Goal: Information Seeking & Learning: Learn about a topic

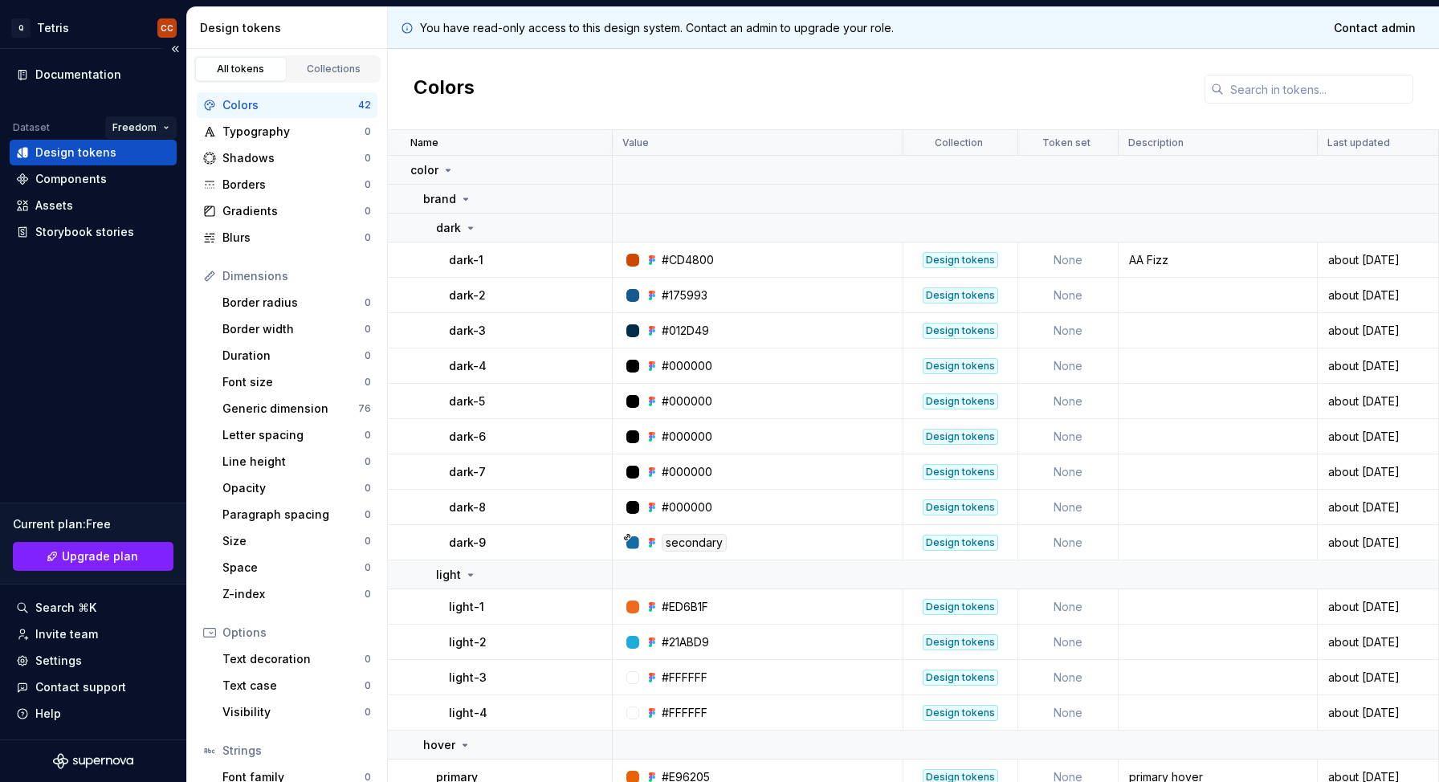
click at [169, 131] on html "Q Tetris CC Documentation Dataset Freedom Design tokens Components Assets Story…" at bounding box center [719, 391] width 1439 height 782
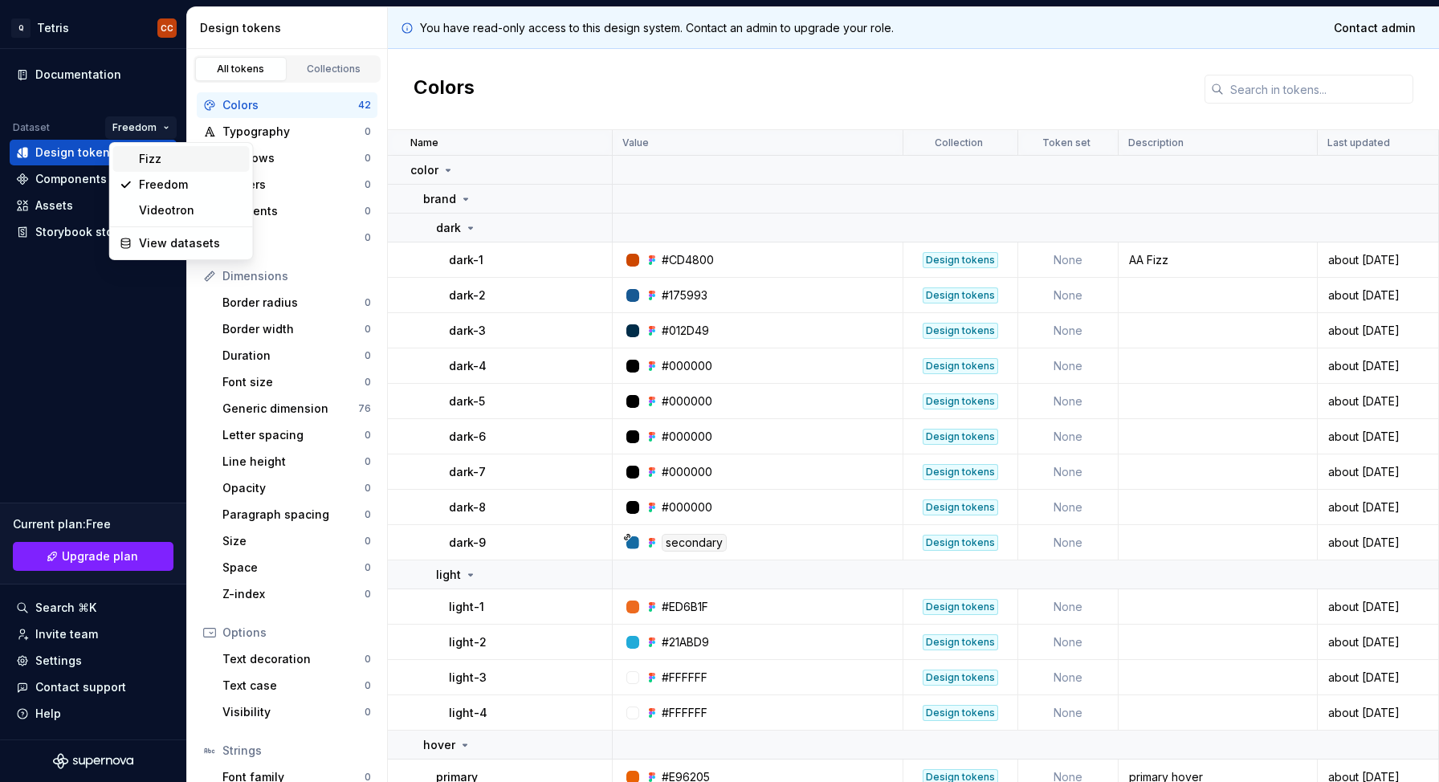
click at [161, 149] on div "Fizz" at bounding box center [181, 159] width 137 height 26
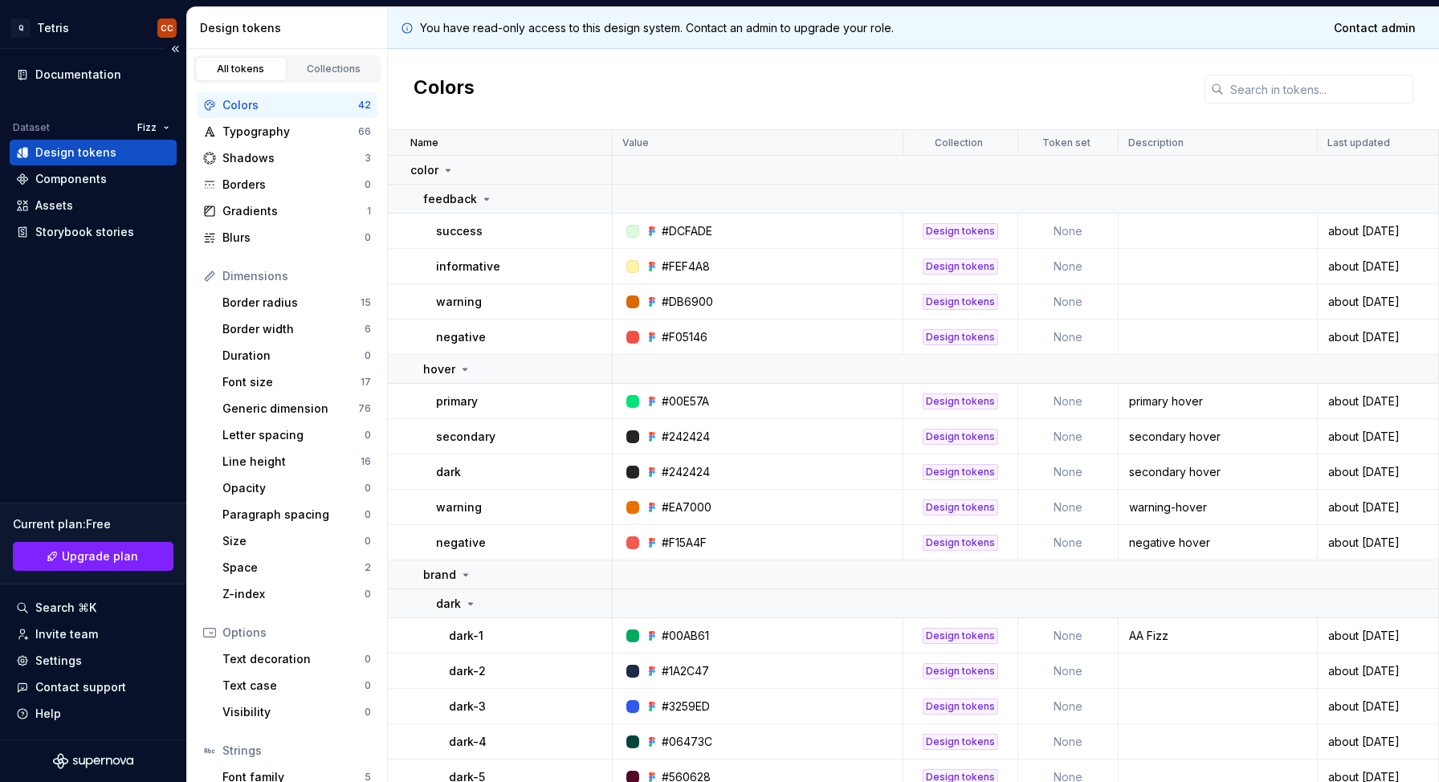
drag, startPoint x: 118, startPoint y: 515, endPoint x: 39, endPoint y: 516, distance: 78.7
click at [39, 516] on div "Current plan : Free Upgrade plan" at bounding box center [93, 544] width 186 height 82
click at [96, 528] on div "Current plan : Free" at bounding box center [93, 524] width 161 height 16
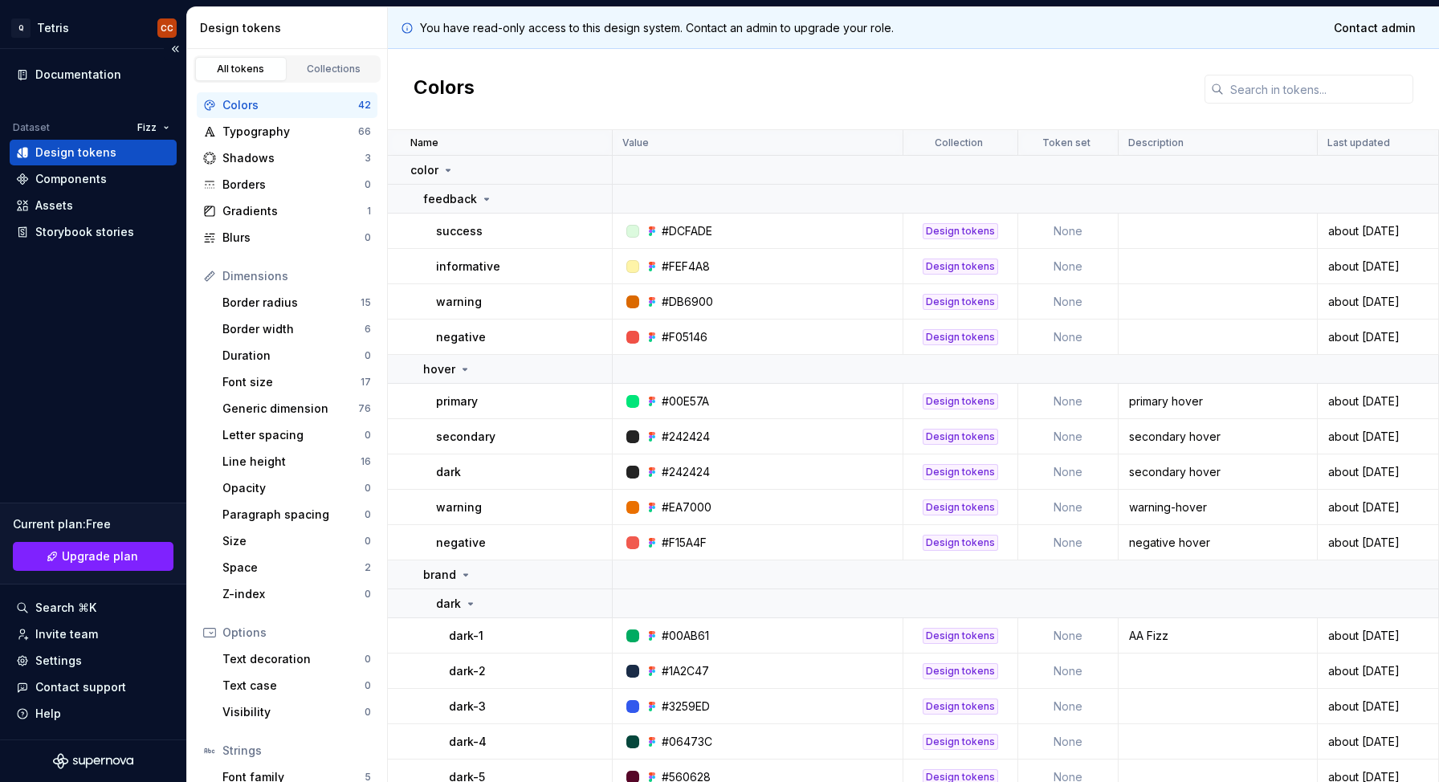
click at [146, 332] on div "Documentation Dataset Fizz Design tokens Components Assets Storybook stories Cu…" at bounding box center [93, 394] width 186 height 691
click at [283, 135] on div "Typography" at bounding box center [290, 132] width 136 height 16
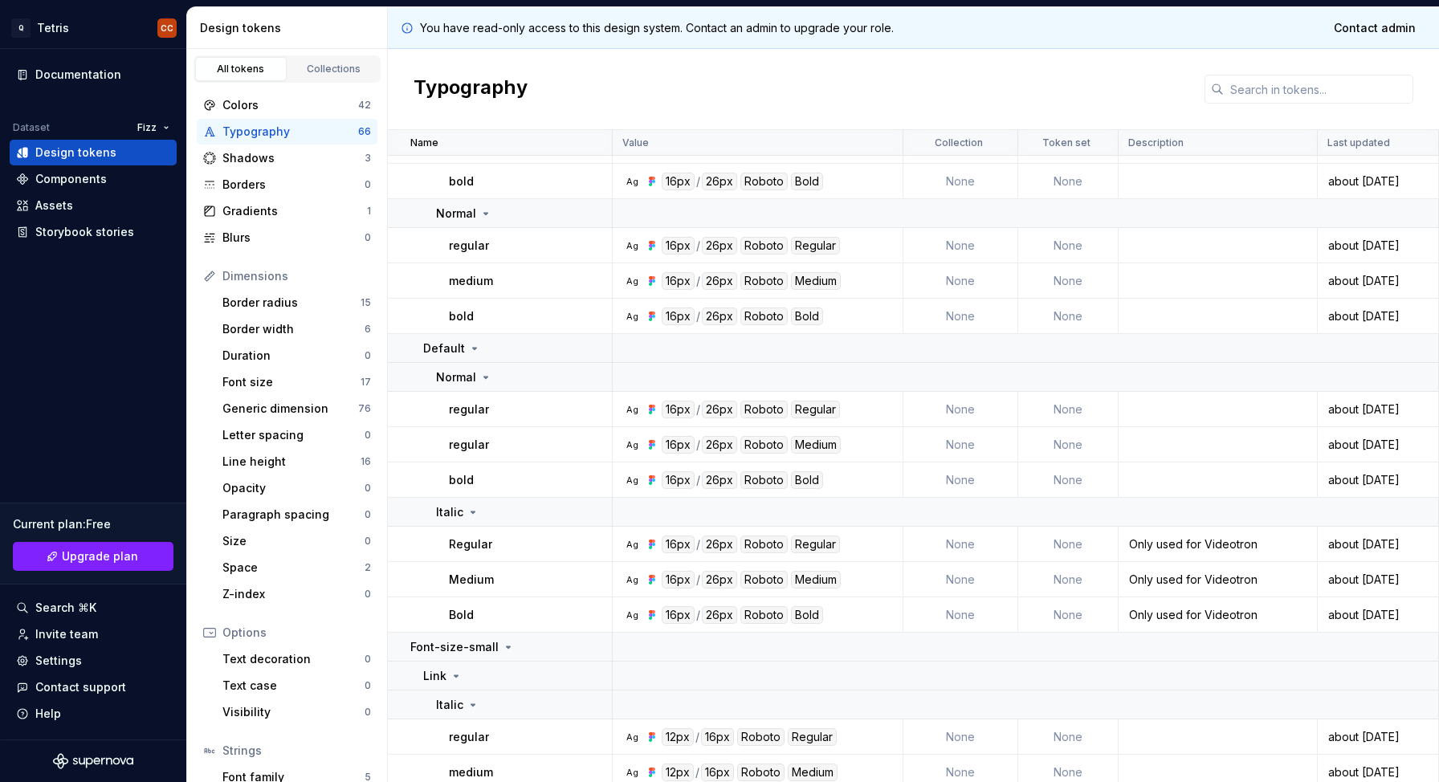
scroll to position [151, 0]
click at [1073, 135] on div "Token set" at bounding box center [1068, 143] width 100 height 26
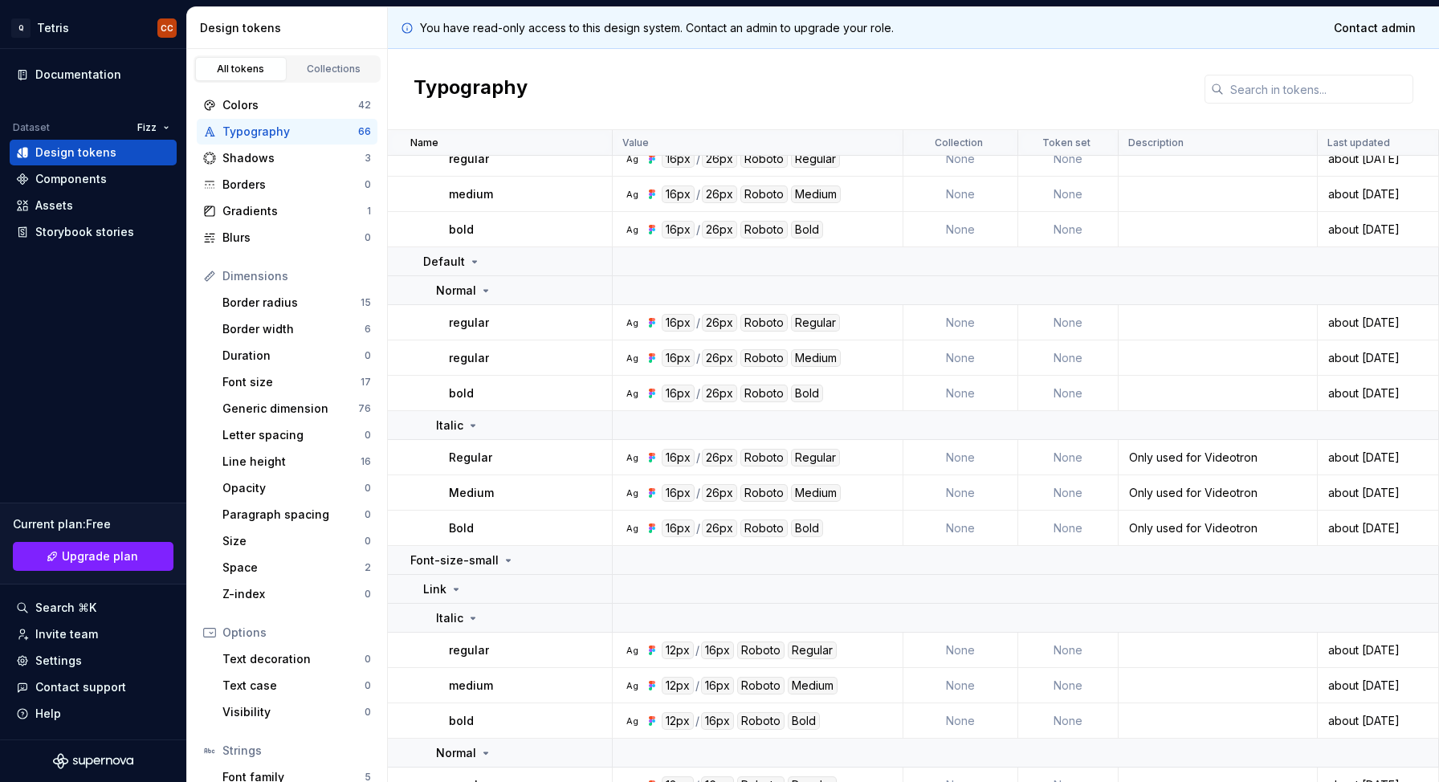
scroll to position [243, 0]
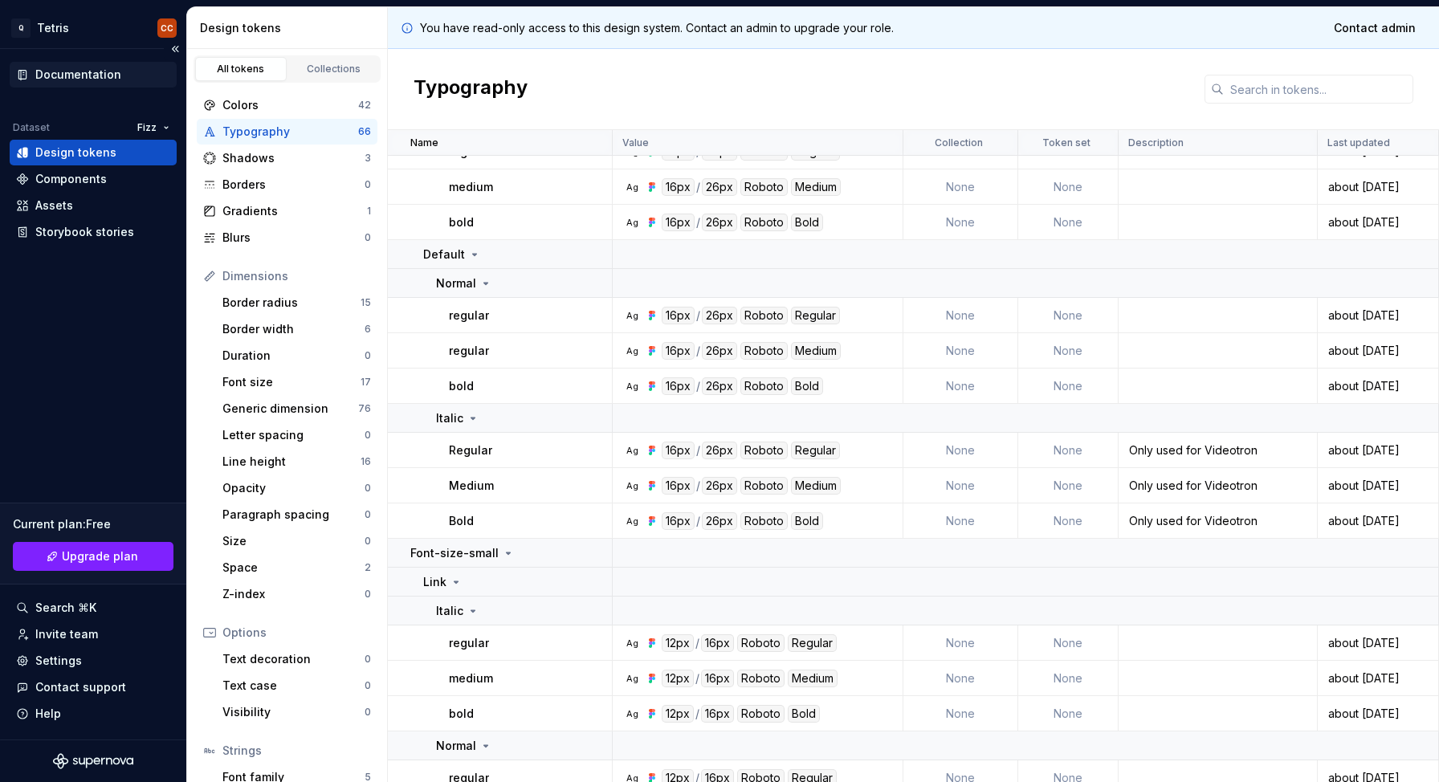
click at [73, 82] on div "Documentation" at bounding box center [78, 75] width 86 height 16
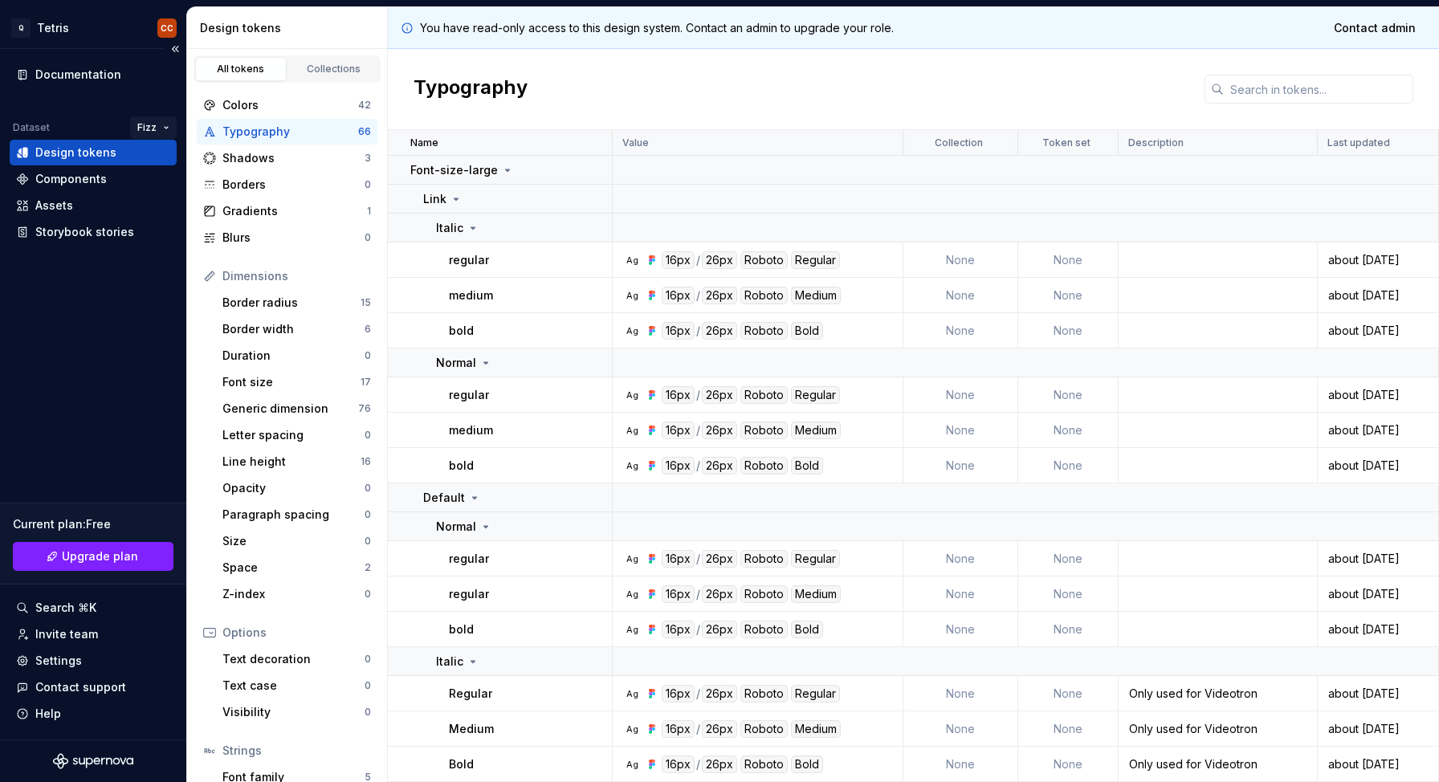
click at [159, 128] on html "Q Tetris CC Documentation Dataset Fizz Design tokens Components Assets Storyboo…" at bounding box center [719, 391] width 1439 height 782
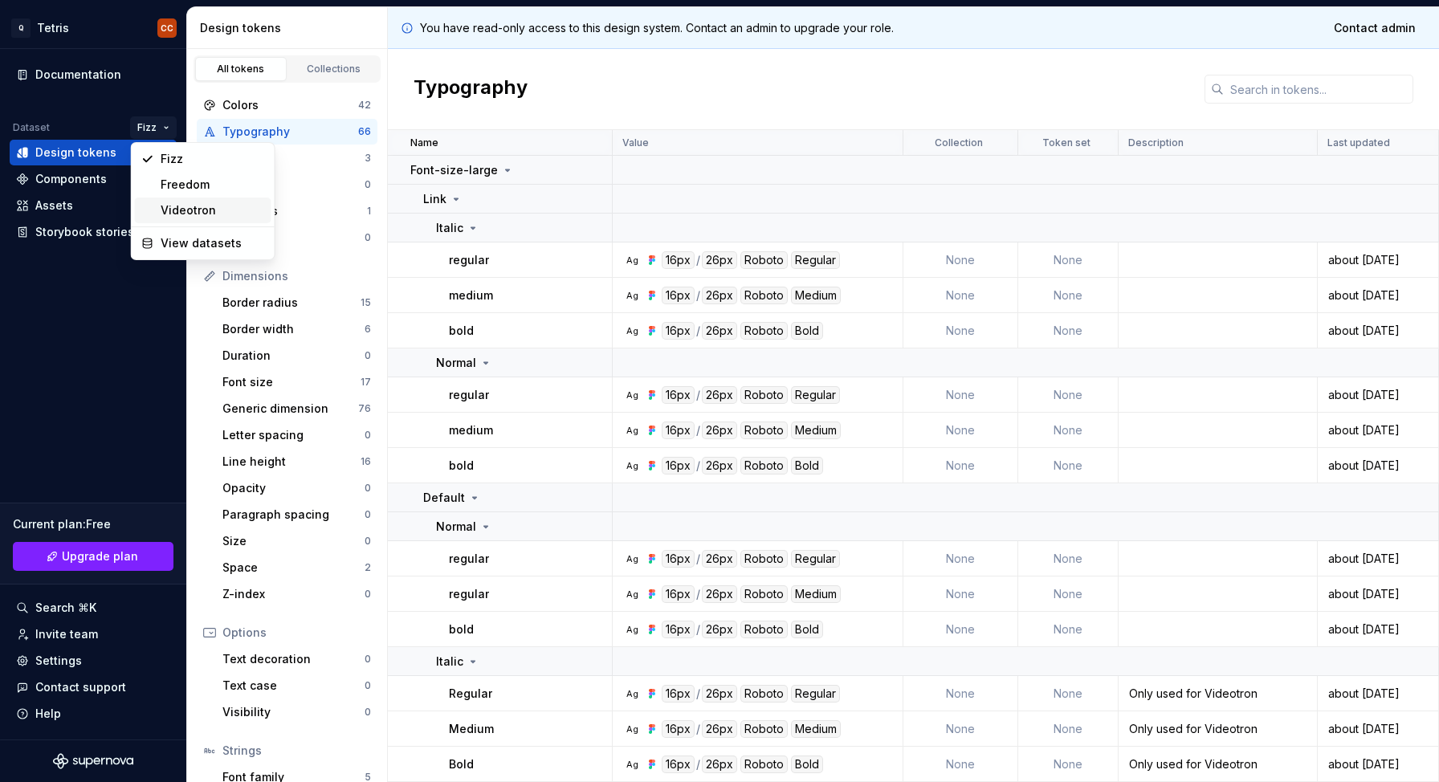
click at [184, 208] on div "Videotron" at bounding box center [213, 210] width 104 height 16
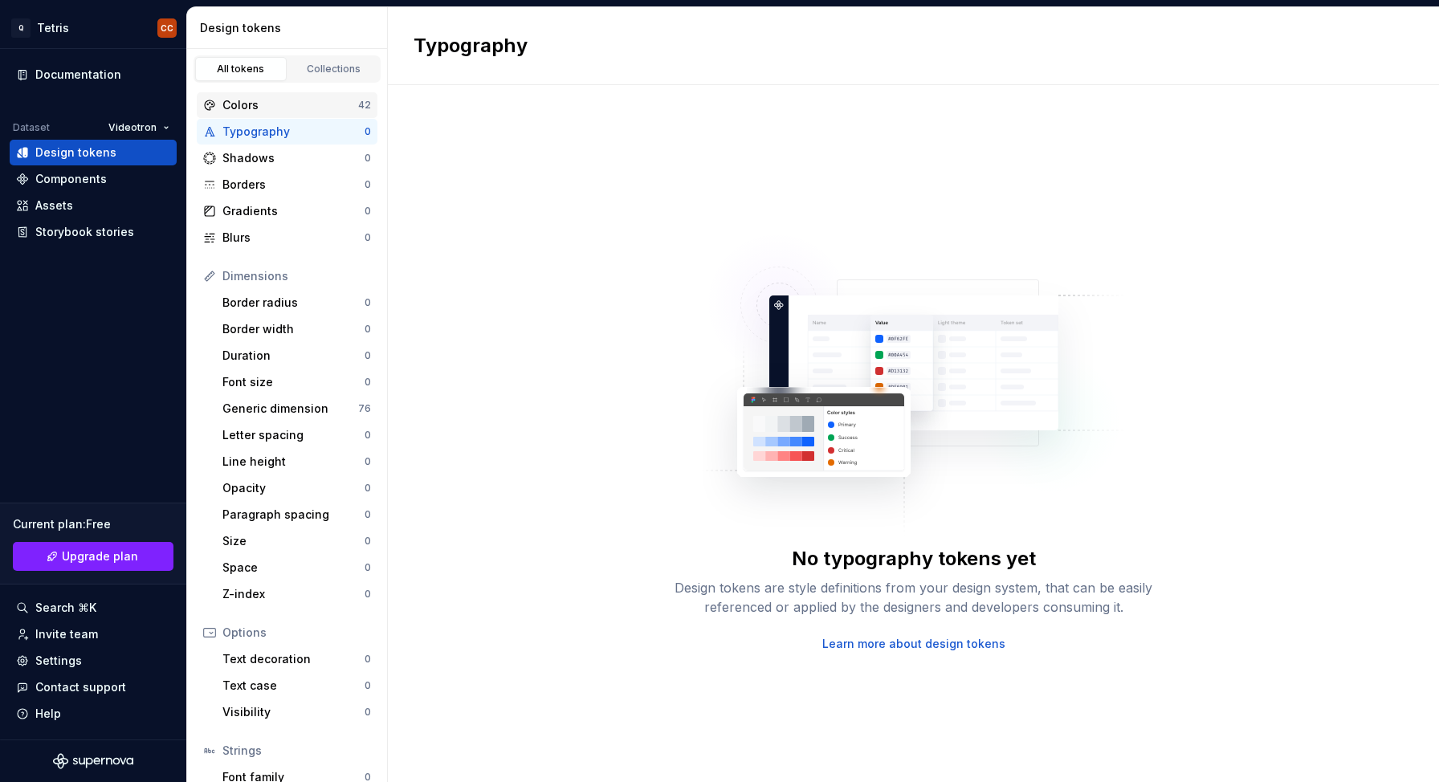
click at [268, 101] on div "Colors" at bounding box center [290, 105] width 136 height 16
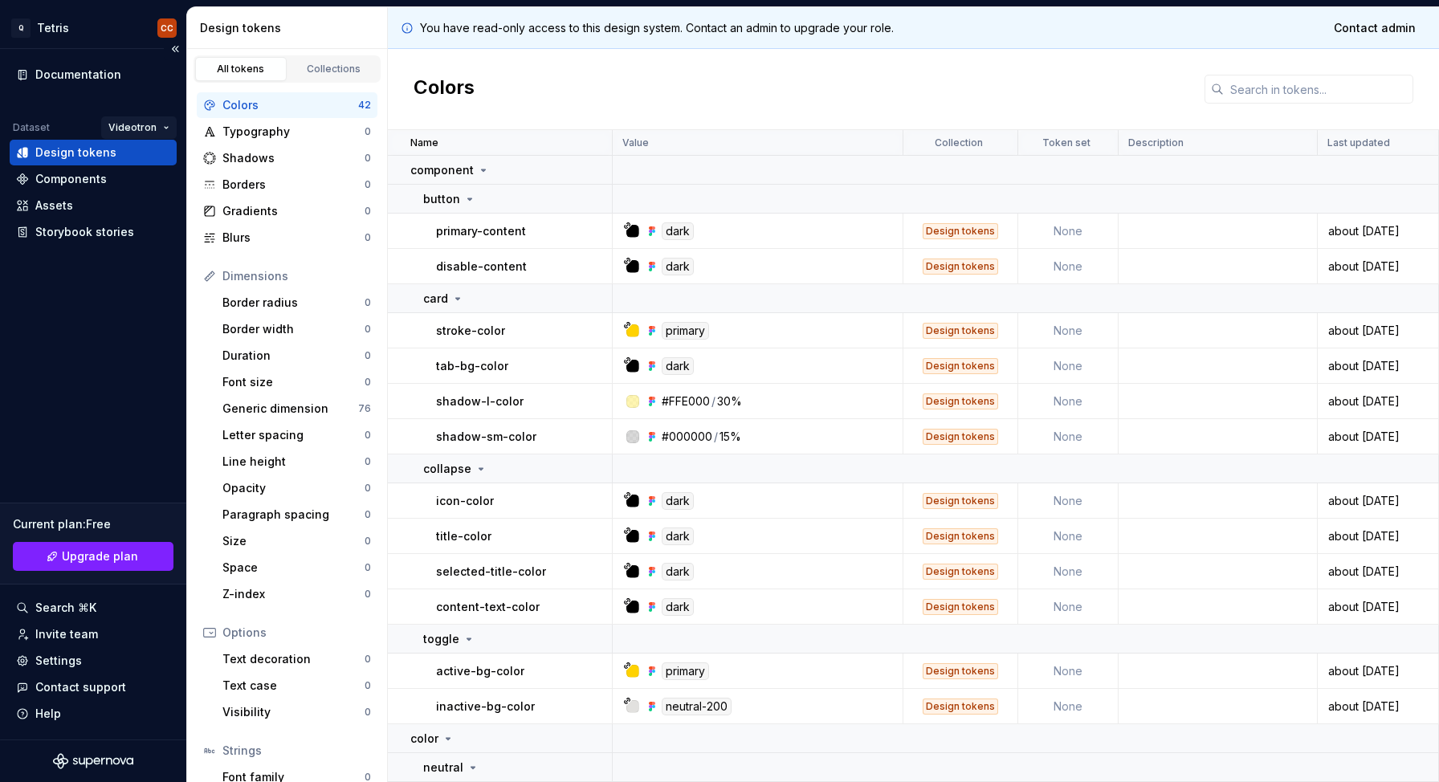
click at [153, 121] on html "Q Tetris CC Documentation Dataset Videotron Design tokens Components Assets Sto…" at bounding box center [719, 391] width 1439 height 782
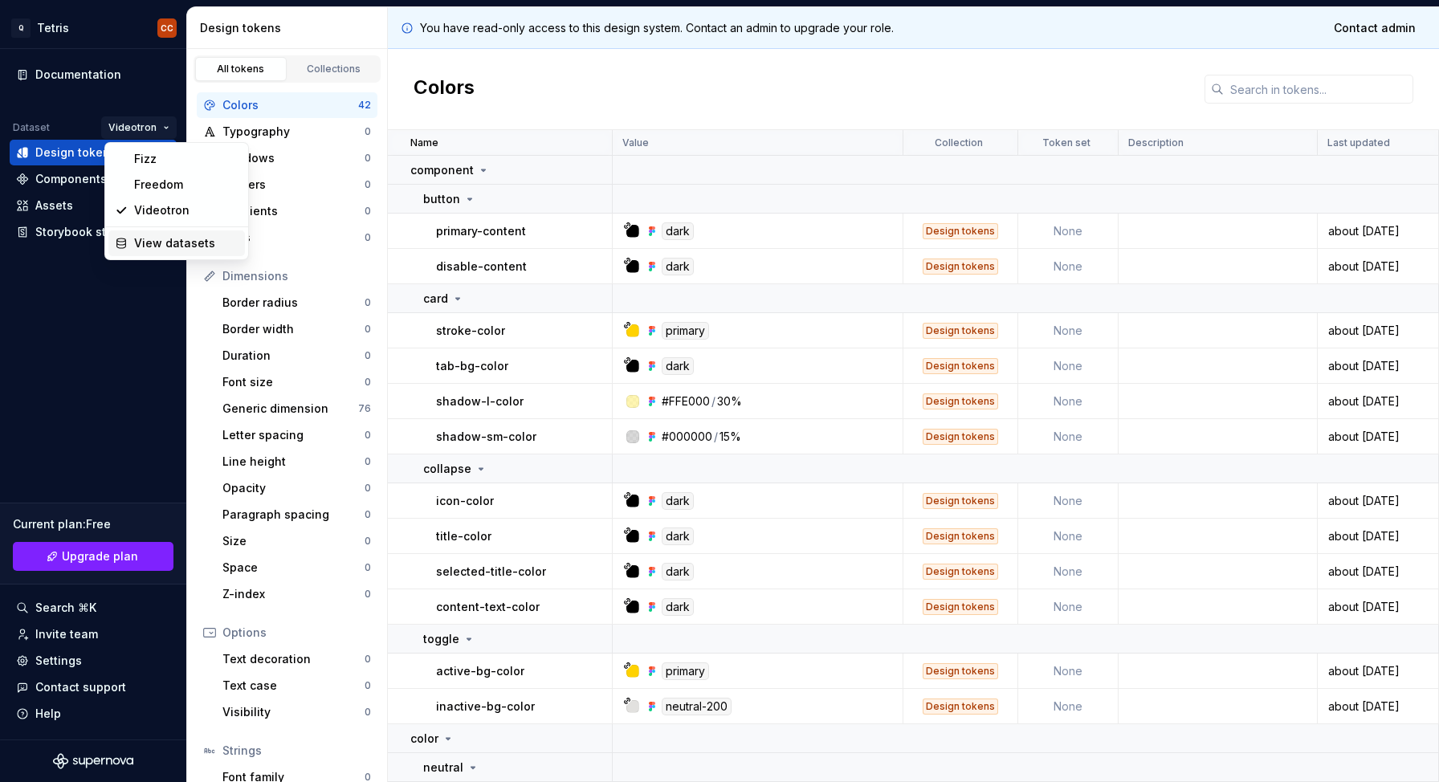
click at [165, 243] on div "View datasets" at bounding box center [186, 243] width 104 height 16
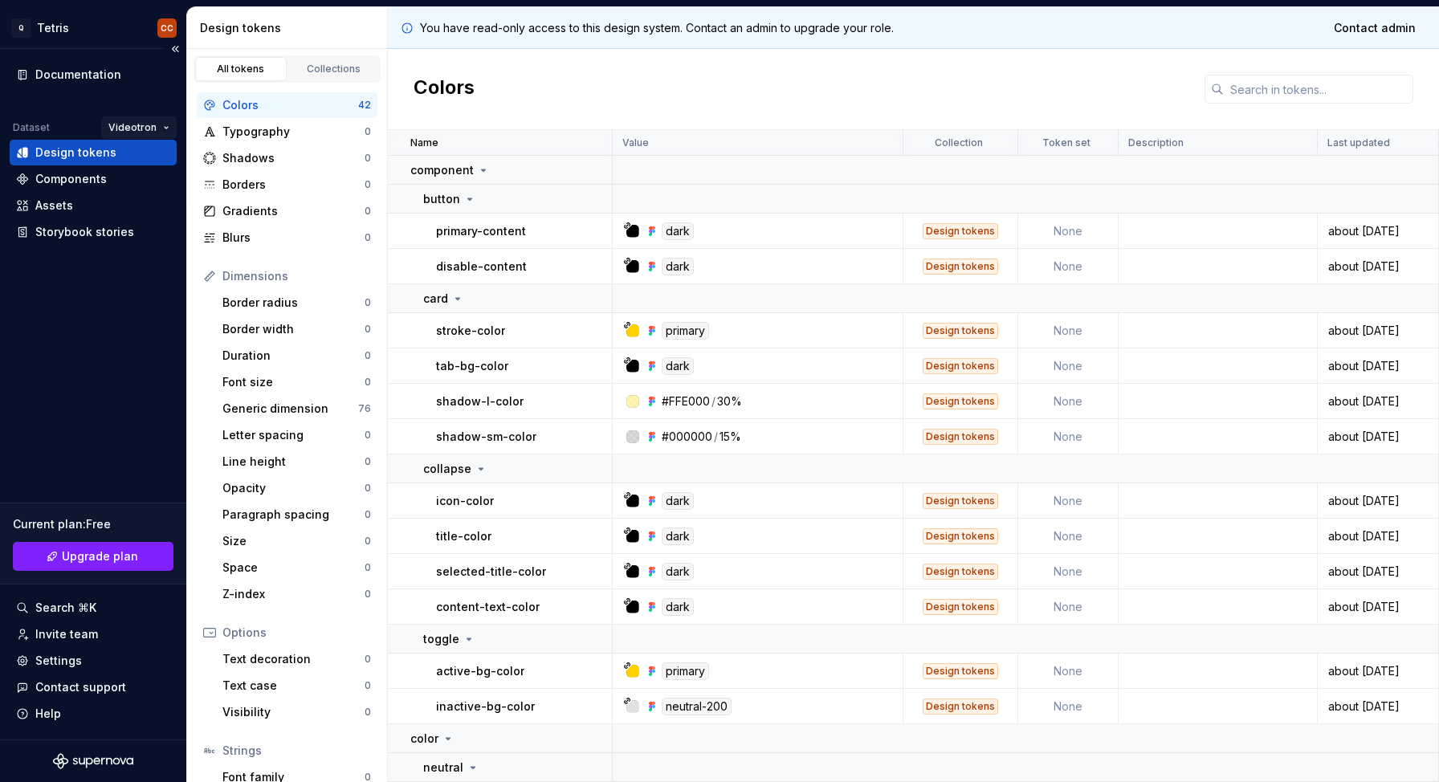
click at [145, 124] on html "Q Tetris CC Documentation Dataset Videotron Design tokens Components Assets Sto…" at bounding box center [719, 391] width 1439 height 782
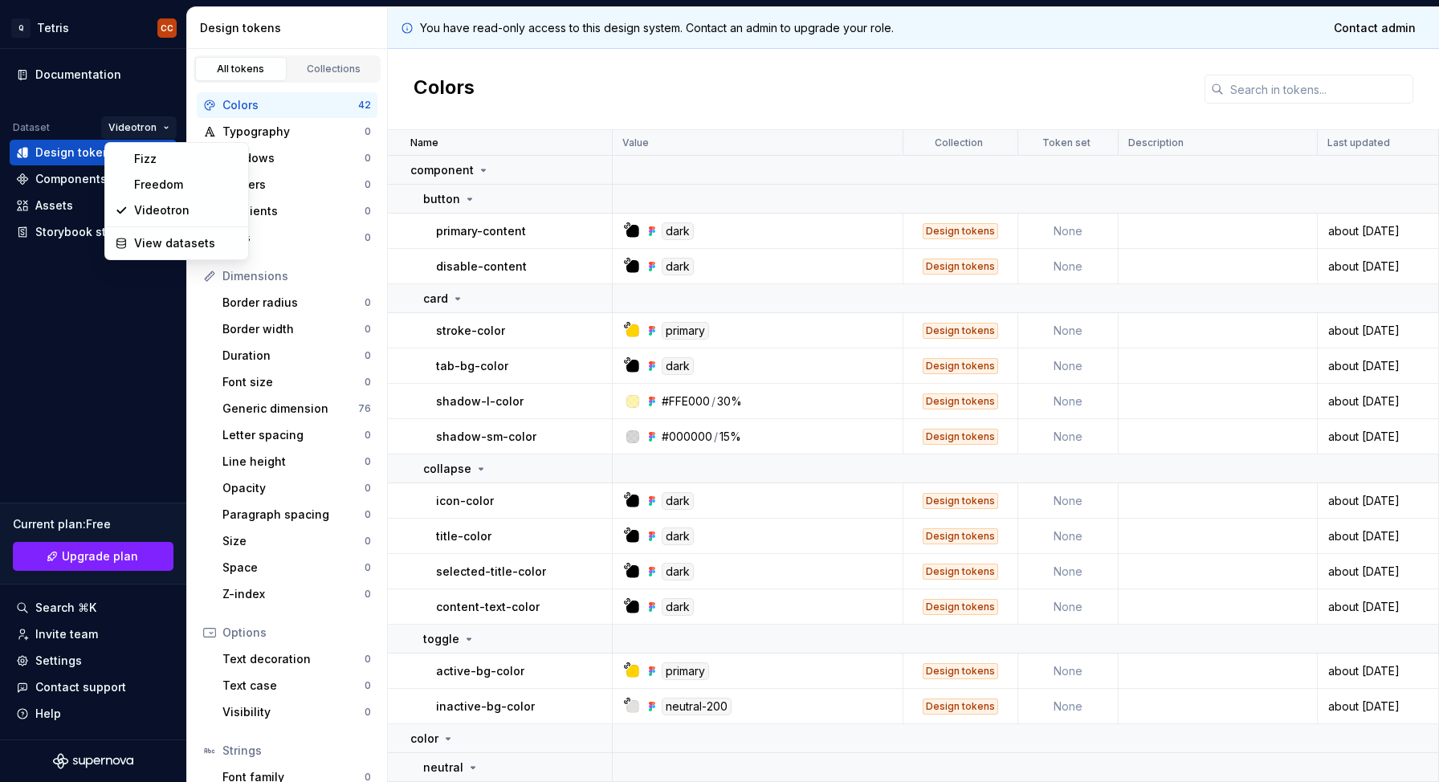
click at [411, 27] on html "Q Tetris CC Documentation Dataset Videotron Design tokens Components Assets Sto…" at bounding box center [719, 391] width 1439 height 782
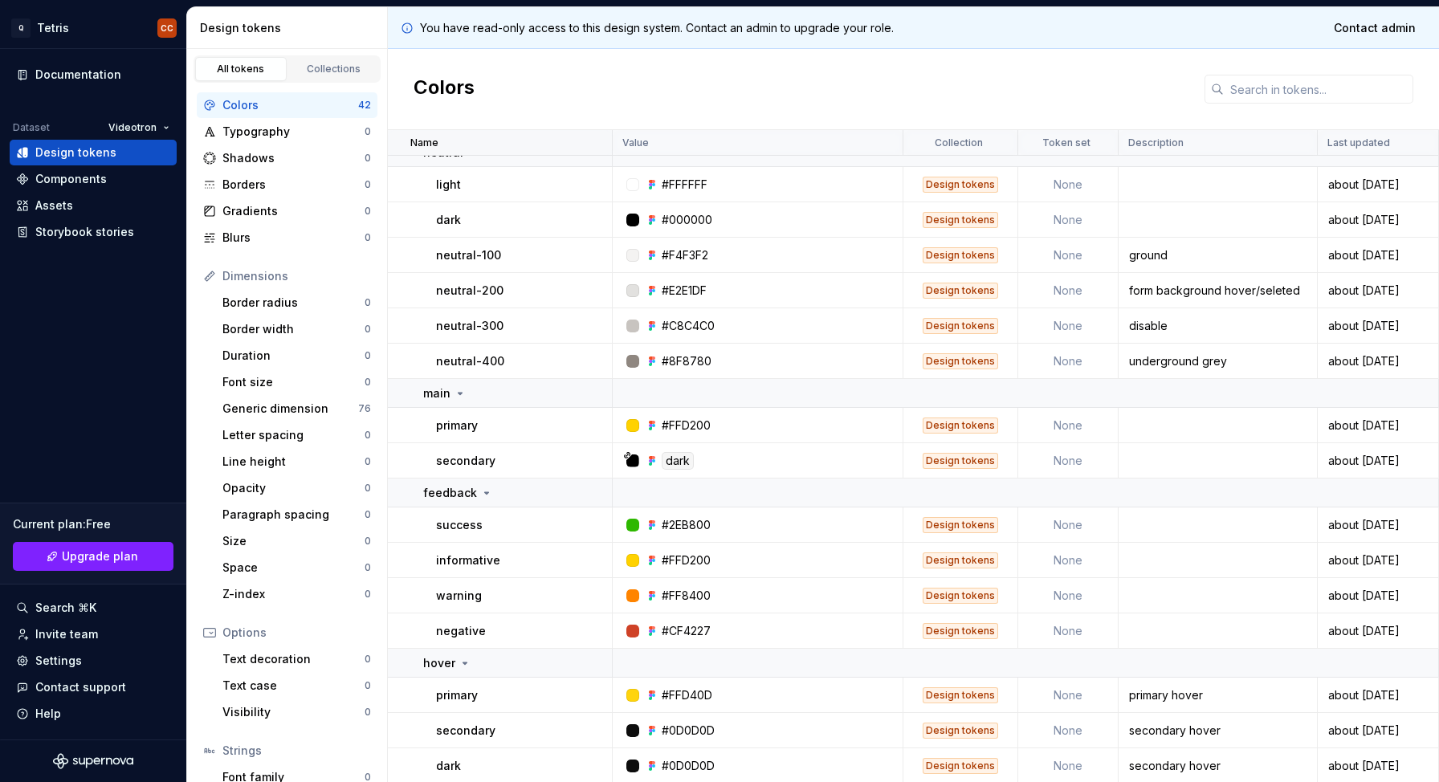
scroll to position [619, 0]
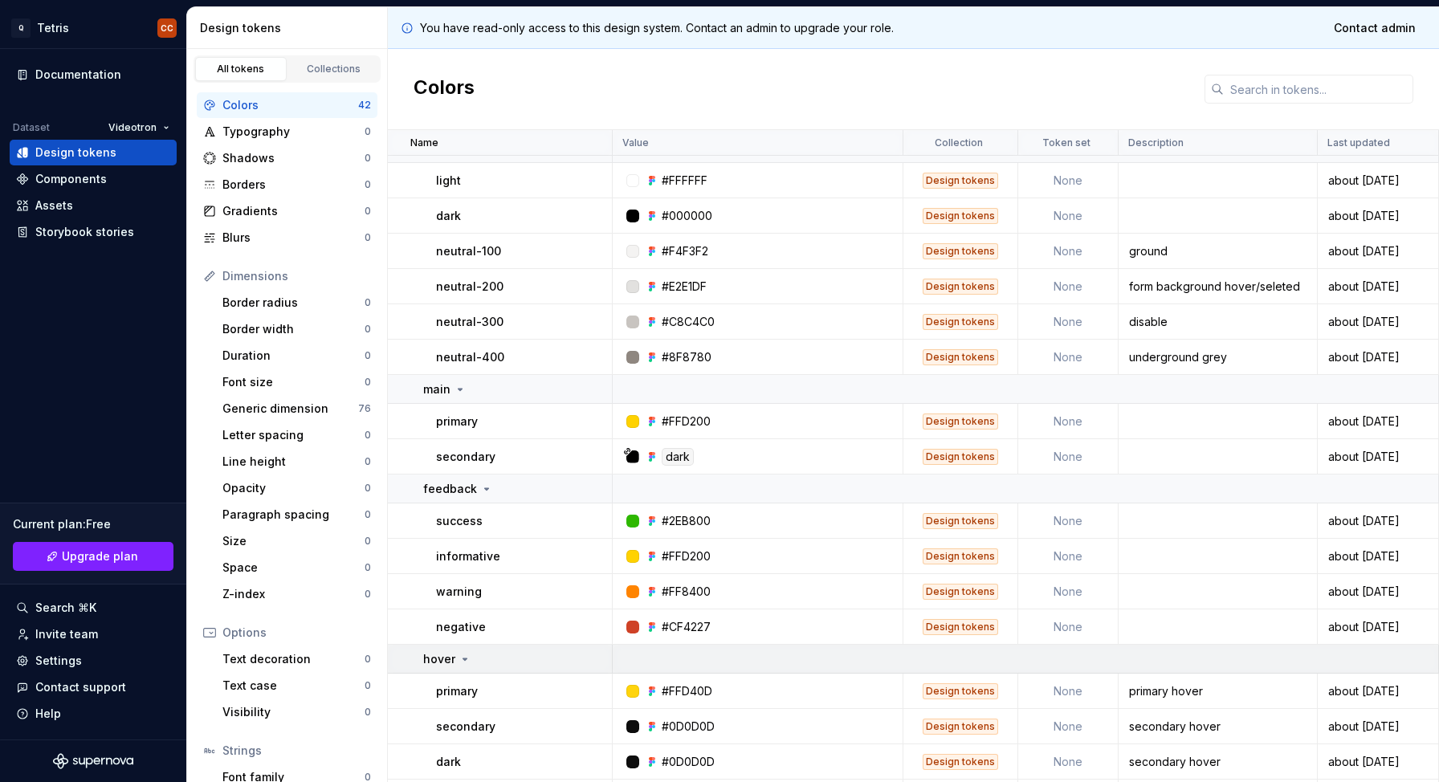
click at [705, 656] on td at bounding box center [1026, 659] width 826 height 29
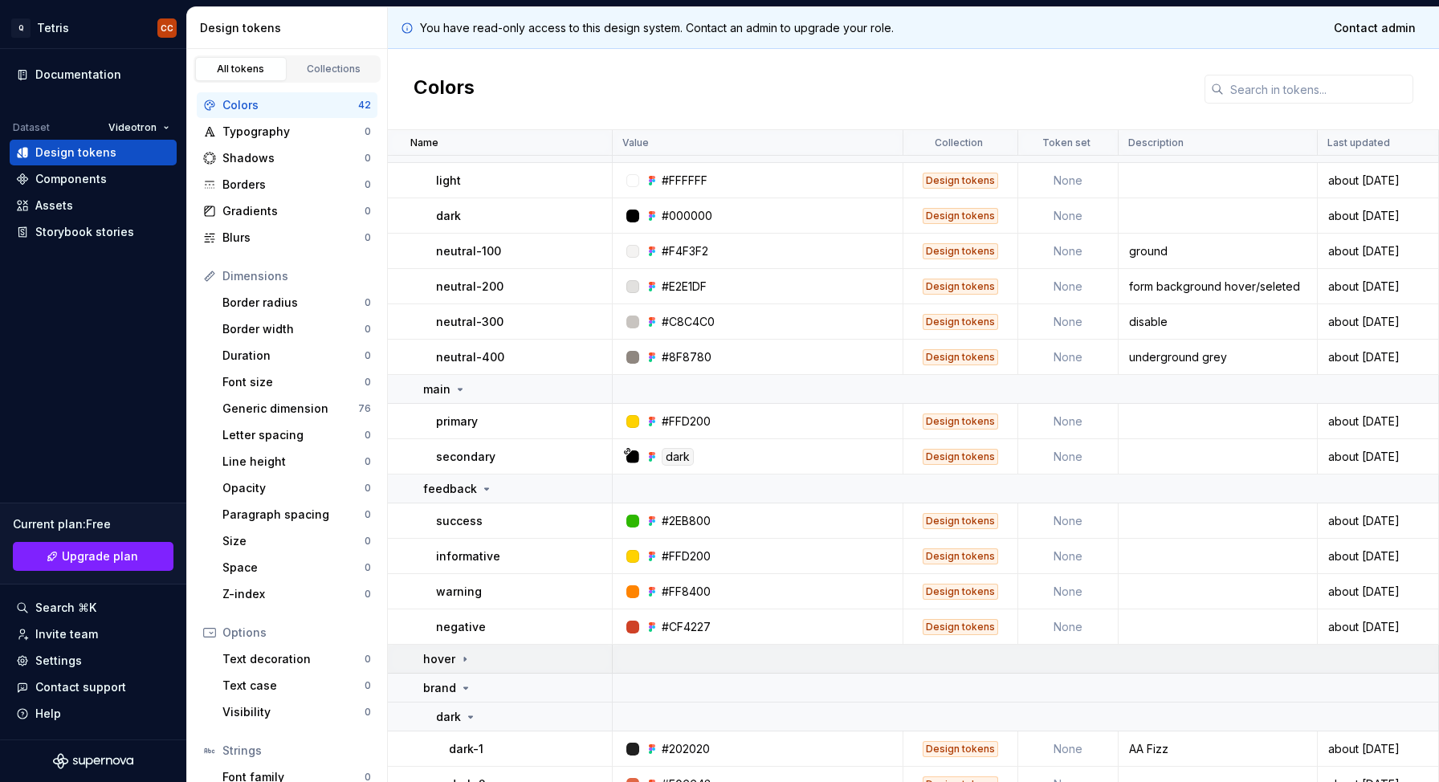
click at [705, 656] on td at bounding box center [1026, 659] width 826 height 29
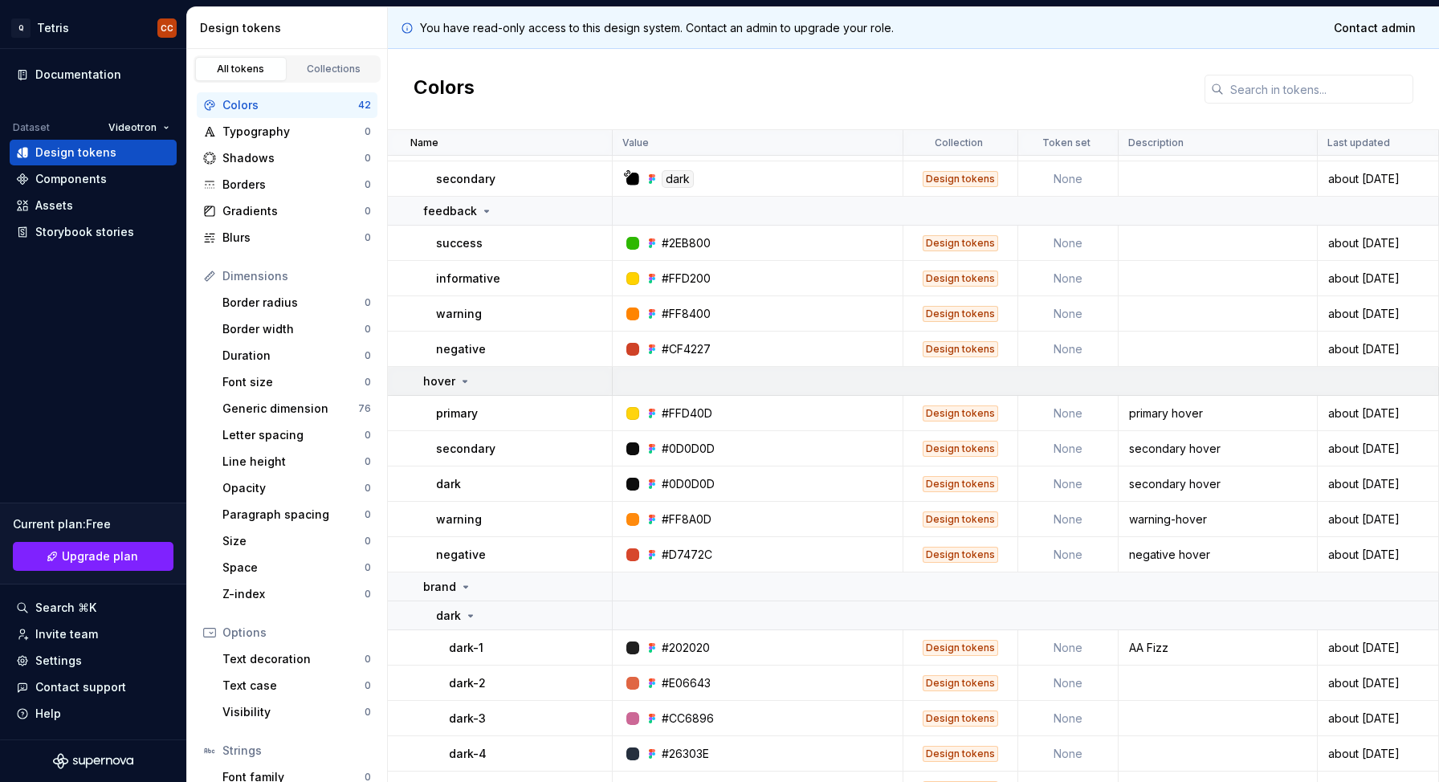
scroll to position [899, 0]
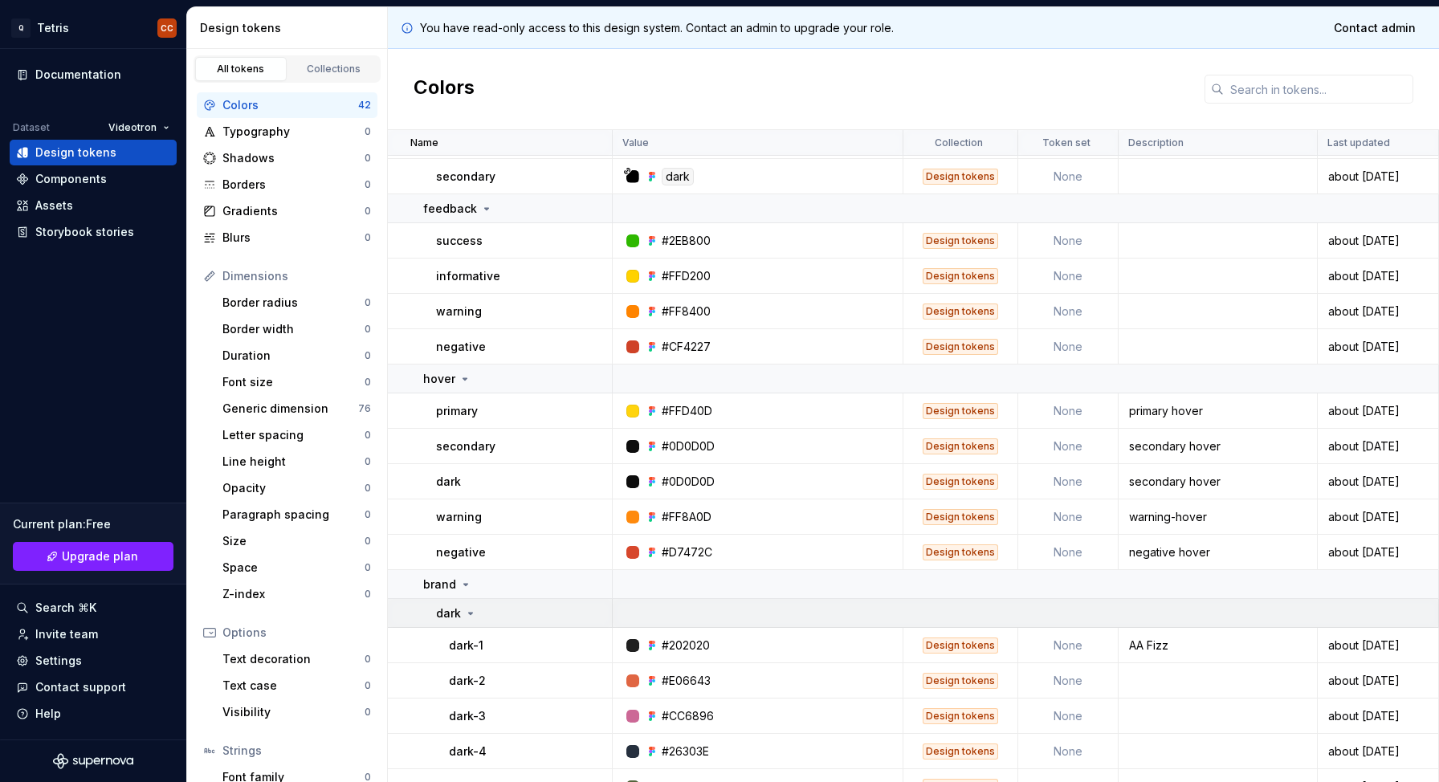
click at [633, 617] on td at bounding box center [1026, 613] width 826 height 29
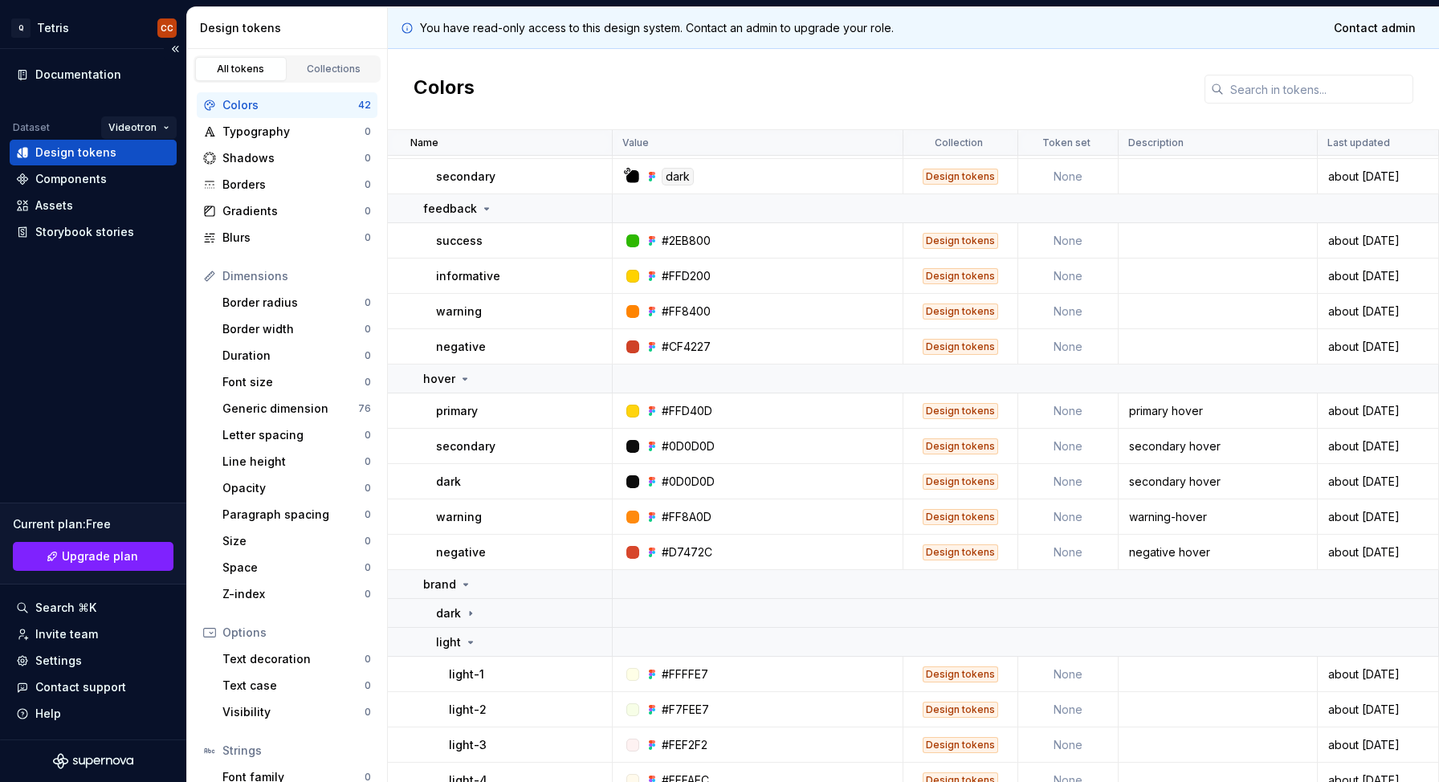
click at [130, 124] on html "Q Tetris CC Documentation Dataset Videotron Design tokens Components Assets Sto…" at bounding box center [719, 391] width 1439 height 782
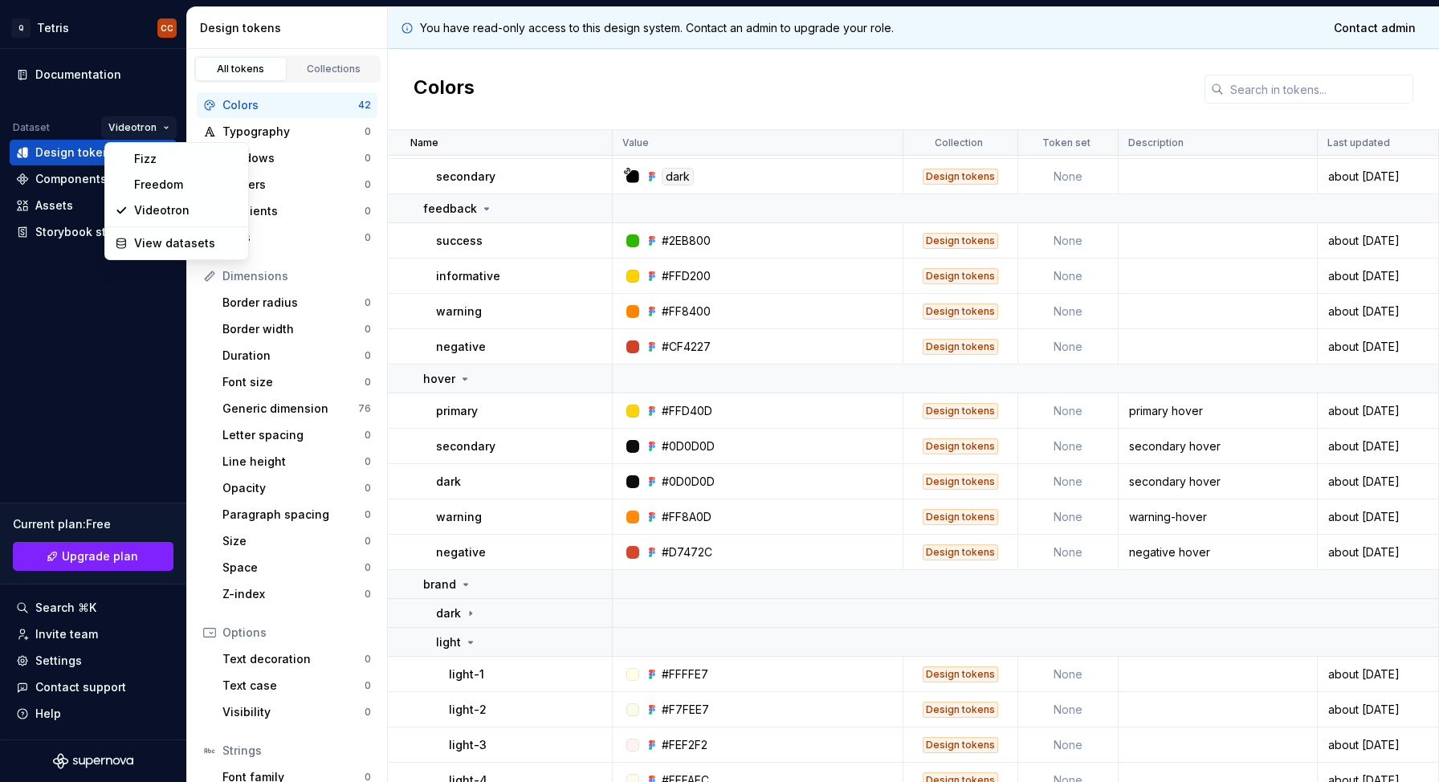
click at [43, 318] on html "Q Tetris CC Documentation Dataset Videotron Design tokens Components Assets Sto…" at bounding box center [719, 391] width 1439 height 782
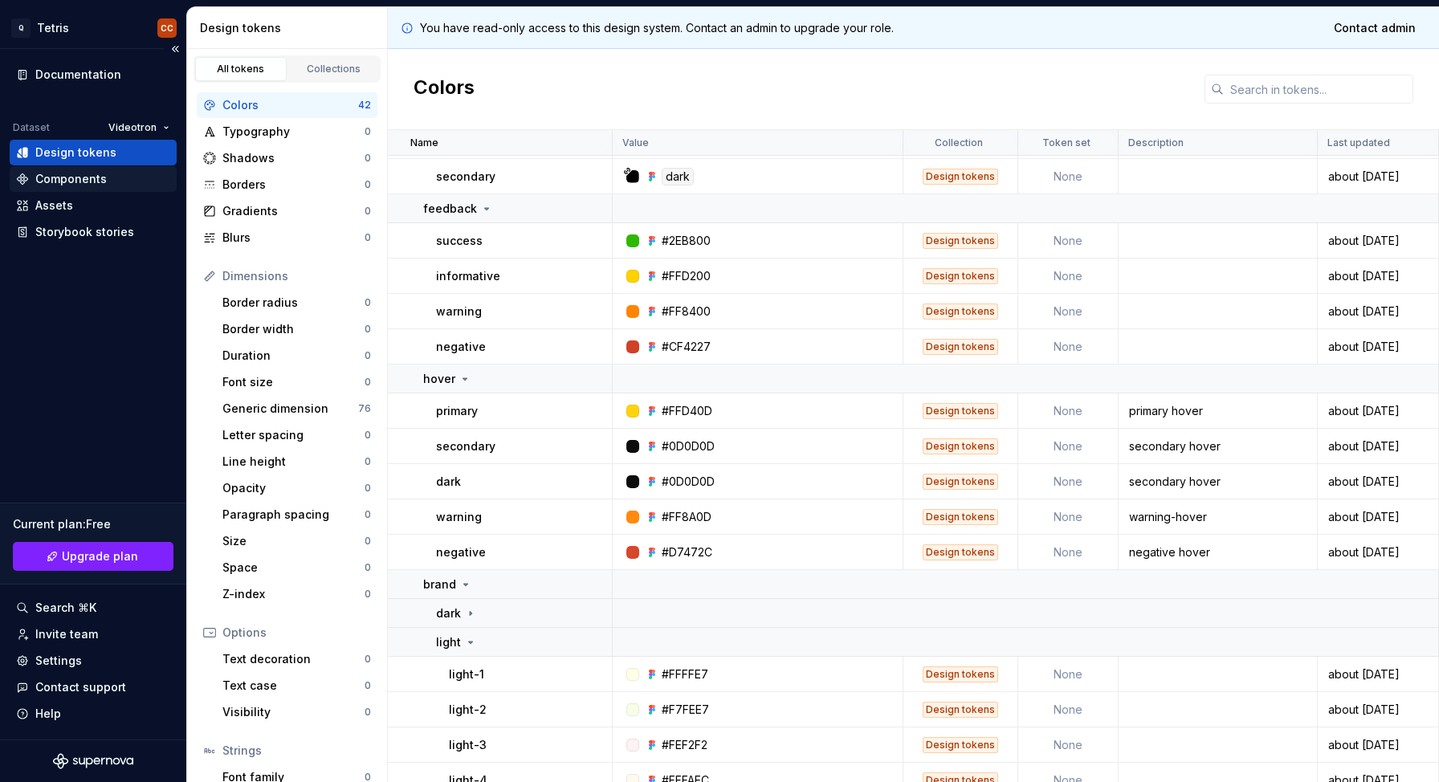
click at [59, 176] on div "Components" at bounding box center [70, 179] width 71 height 16
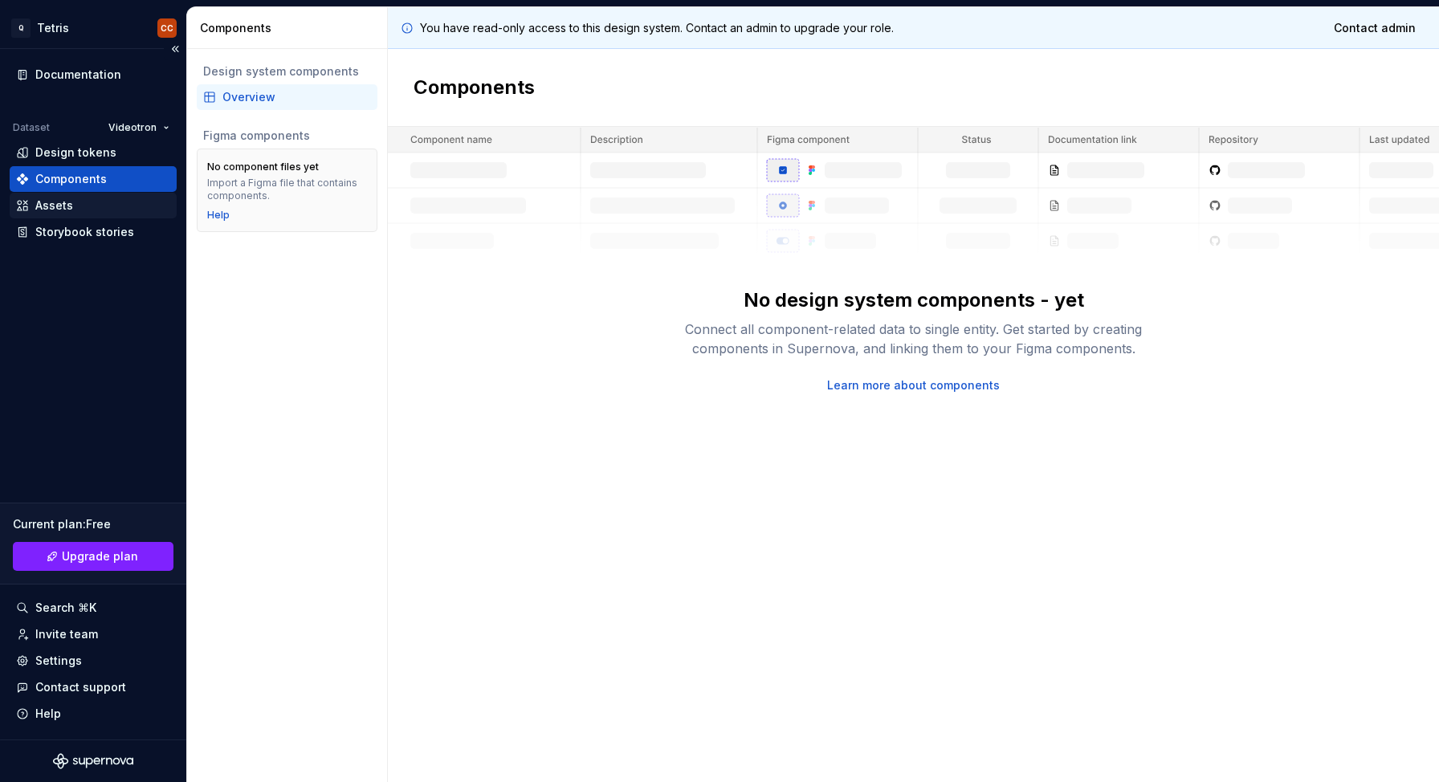
click at [82, 210] on div "Assets" at bounding box center [93, 206] width 154 height 16
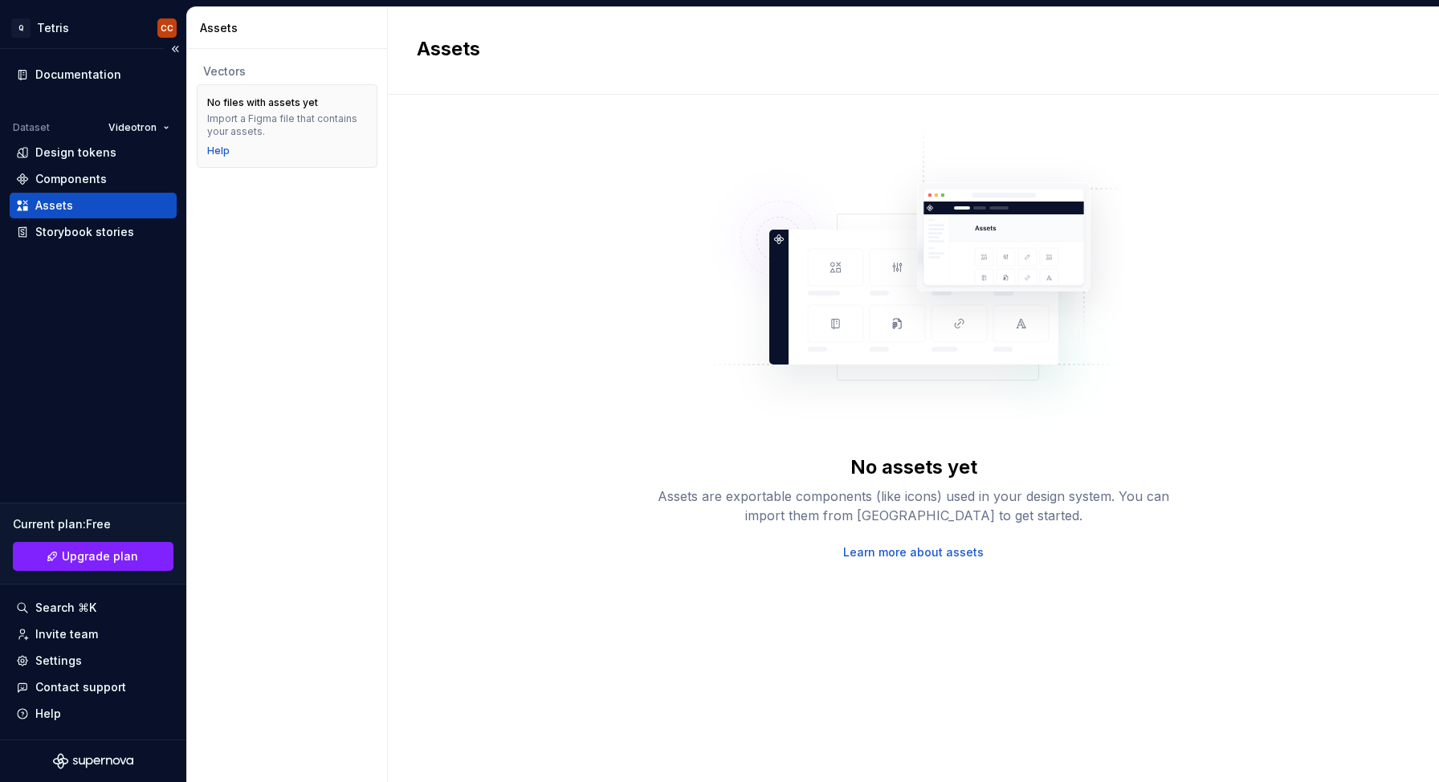
click at [85, 57] on div "Documentation Dataset Videotron Design tokens Components Assets Storybook stori…" at bounding box center [93, 394] width 186 height 691
click at [72, 75] on div "Documentation" at bounding box center [78, 75] width 86 height 16
click at [47, 147] on div "Design tokens" at bounding box center [75, 153] width 81 height 16
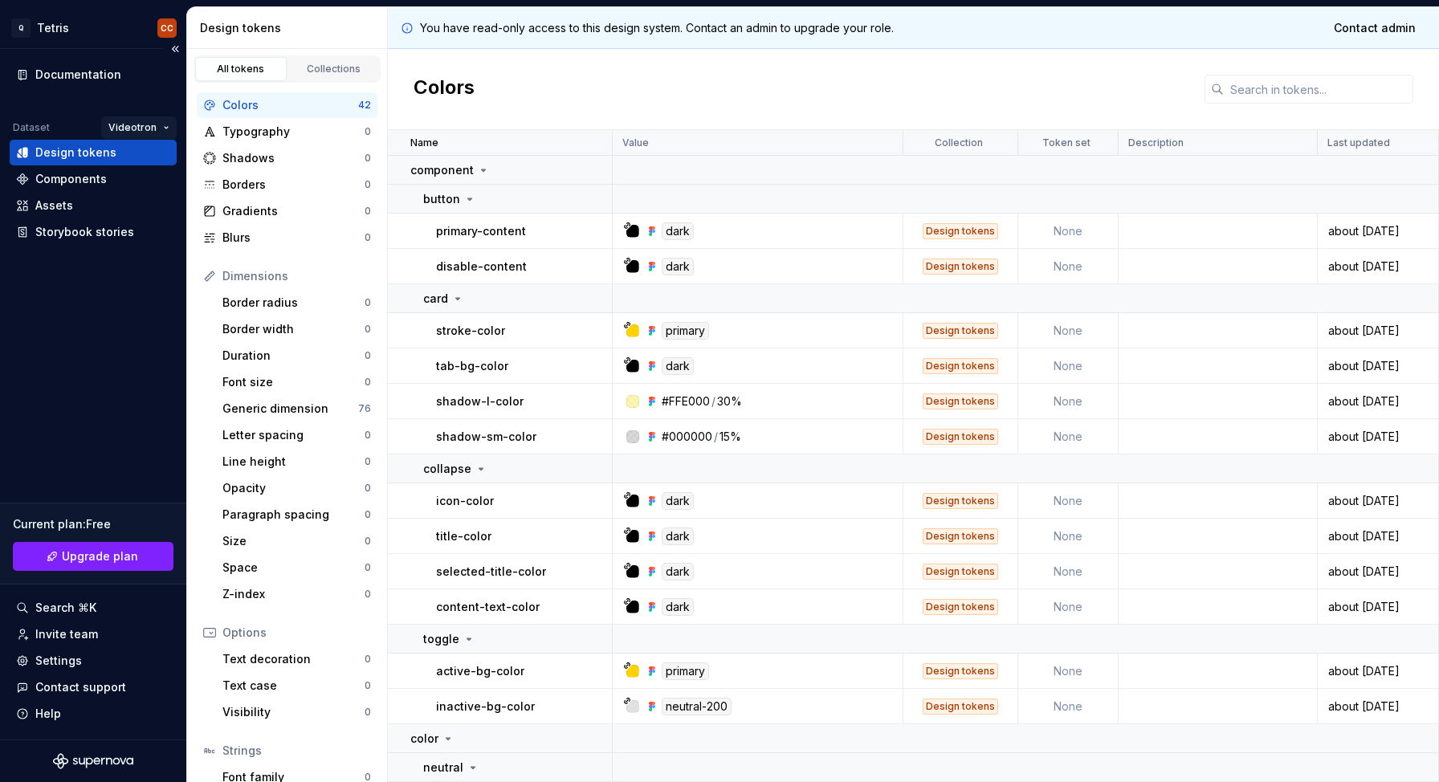
click at [130, 118] on html "Q Tetris CC Documentation Dataset Videotron Design tokens Components Assets Sto…" at bounding box center [719, 391] width 1439 height 782
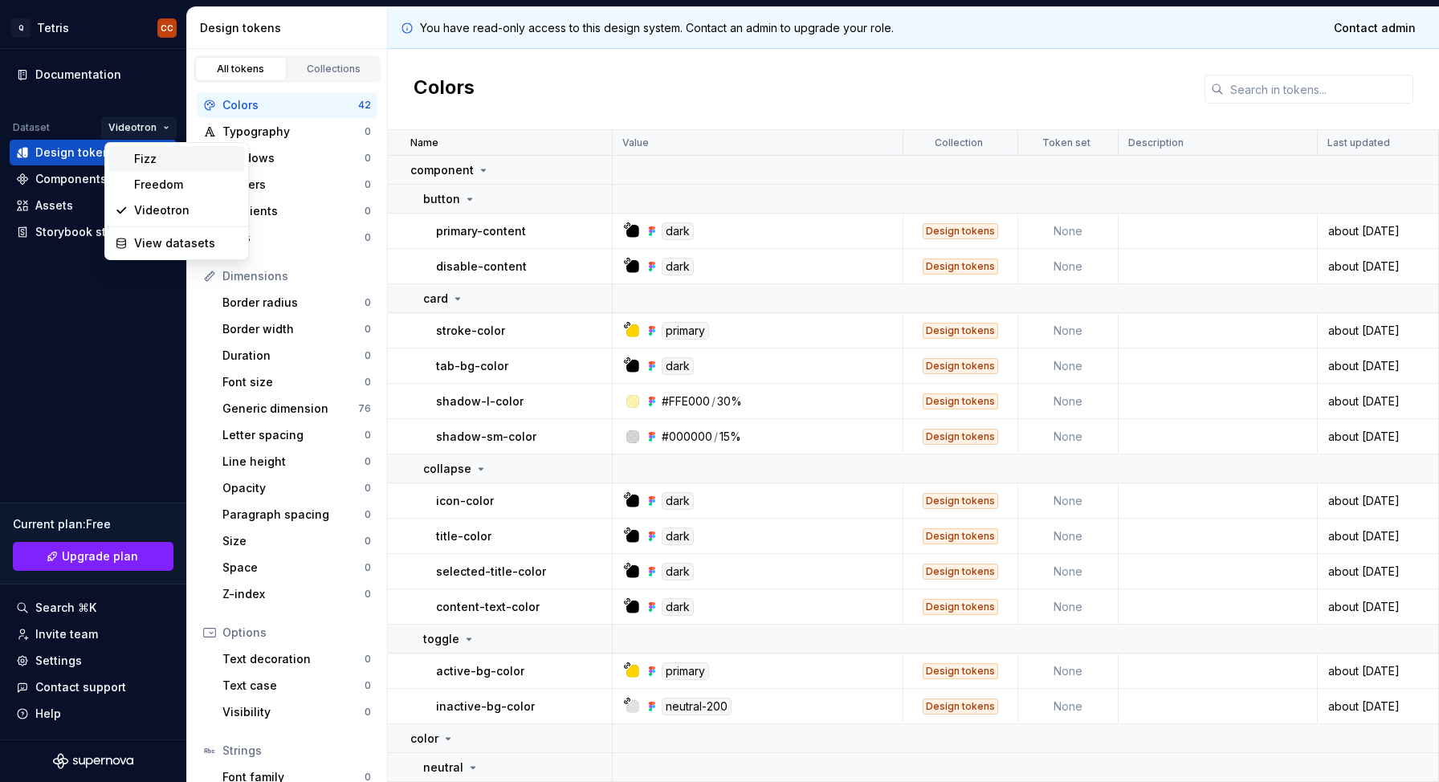
click at [149, 159] on div "Fizz" at bounding box center [186, 159] width 104 height 16
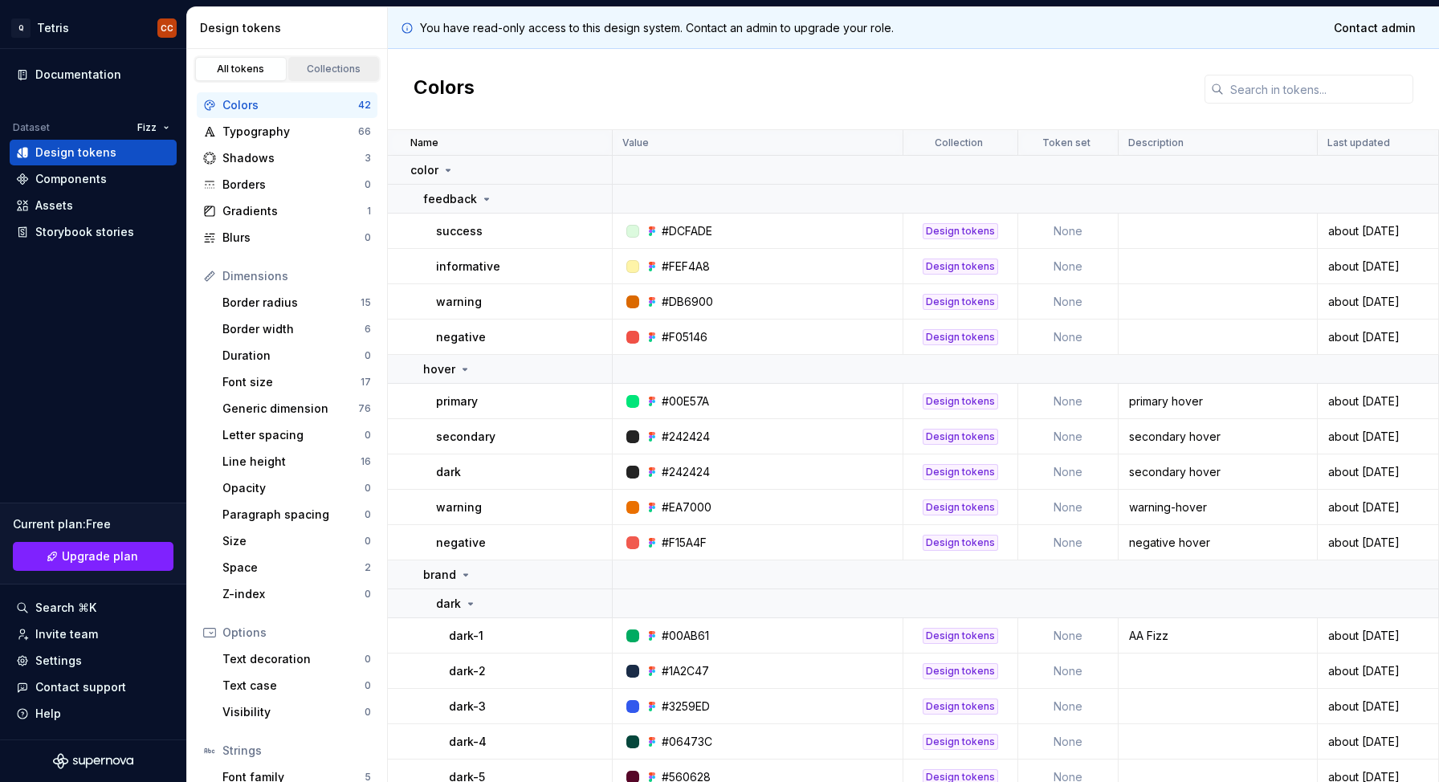
click at [337, 59] on link "Collections" at bounding box center [334, 69] width 92 height 24
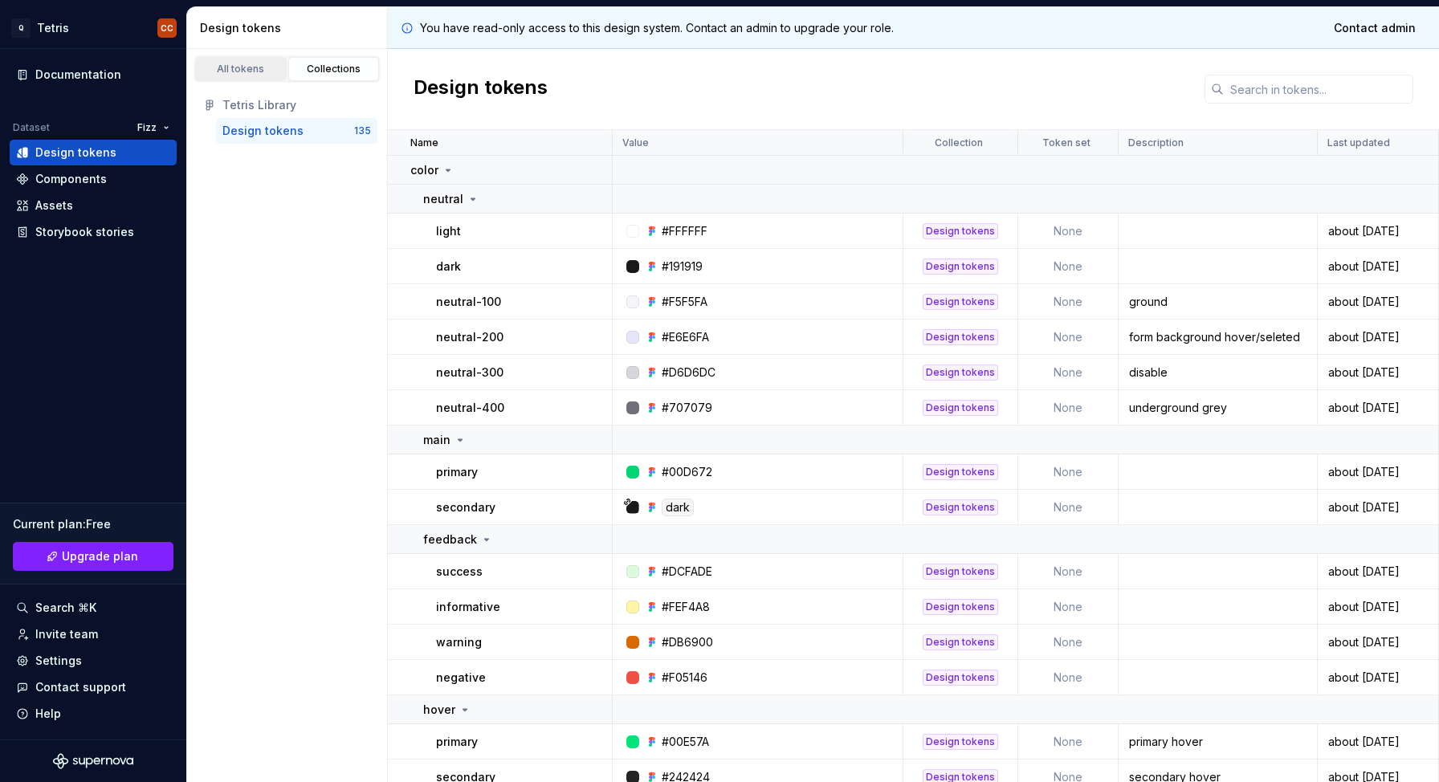
click at [251, 76] on link "All tokens" at bounding box center [241, 69] width 92 height 24
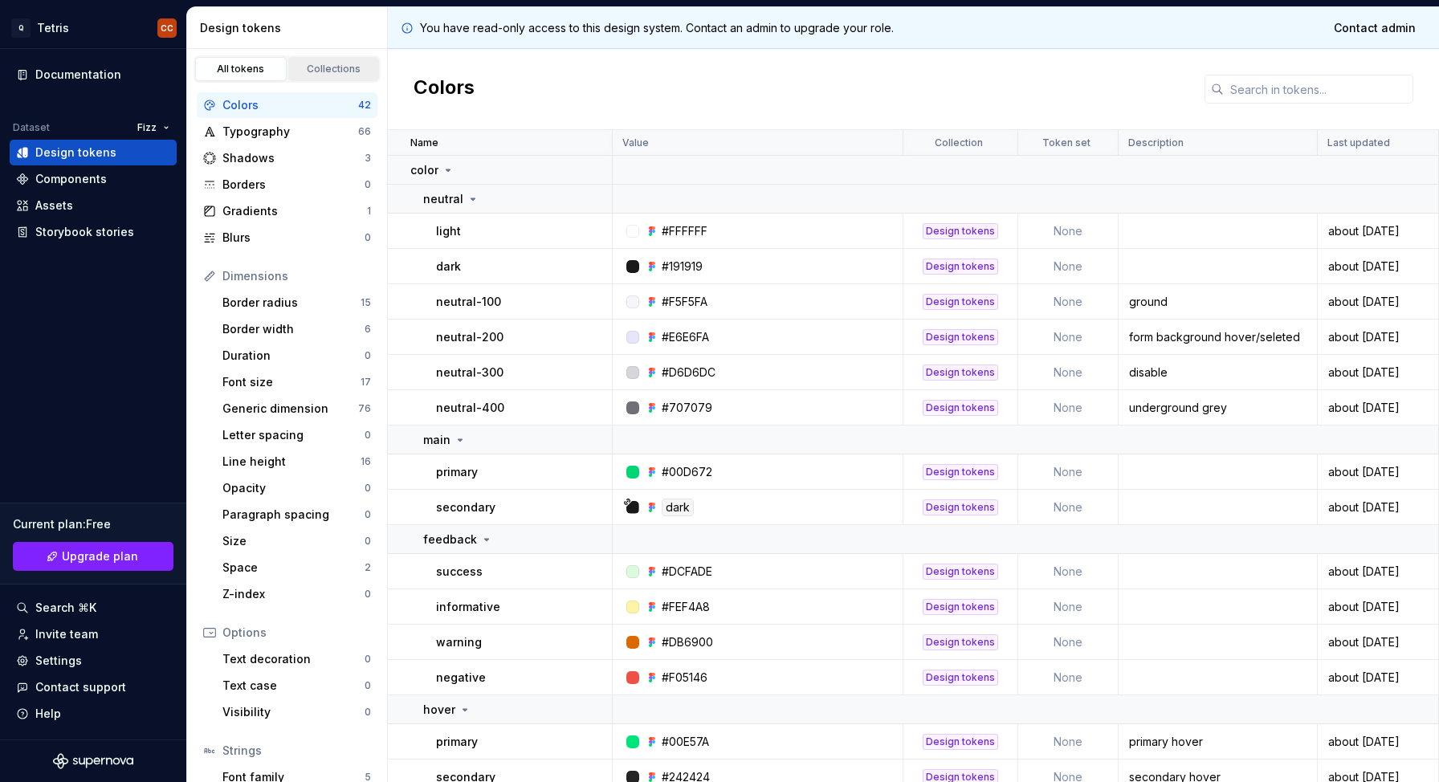
click at [327, 73] on div "Collections" at bounding box center [334, 69] width 80 height 13
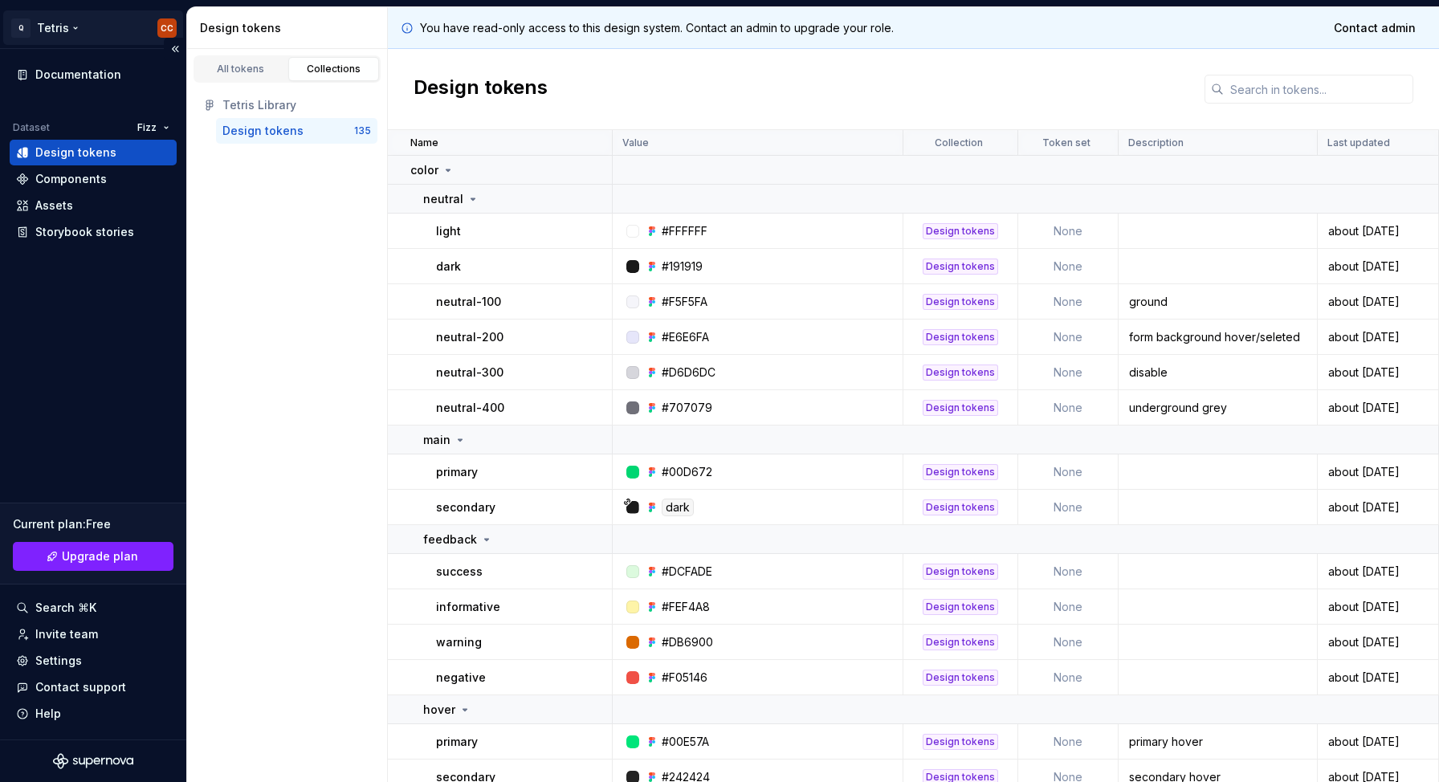
click at [51, 30] on html "Q Tetris CC Documentation Dataset Fizz Design tokens Components Assets Storyboo…" at bounding box center [719, 391] width 1439 height 782
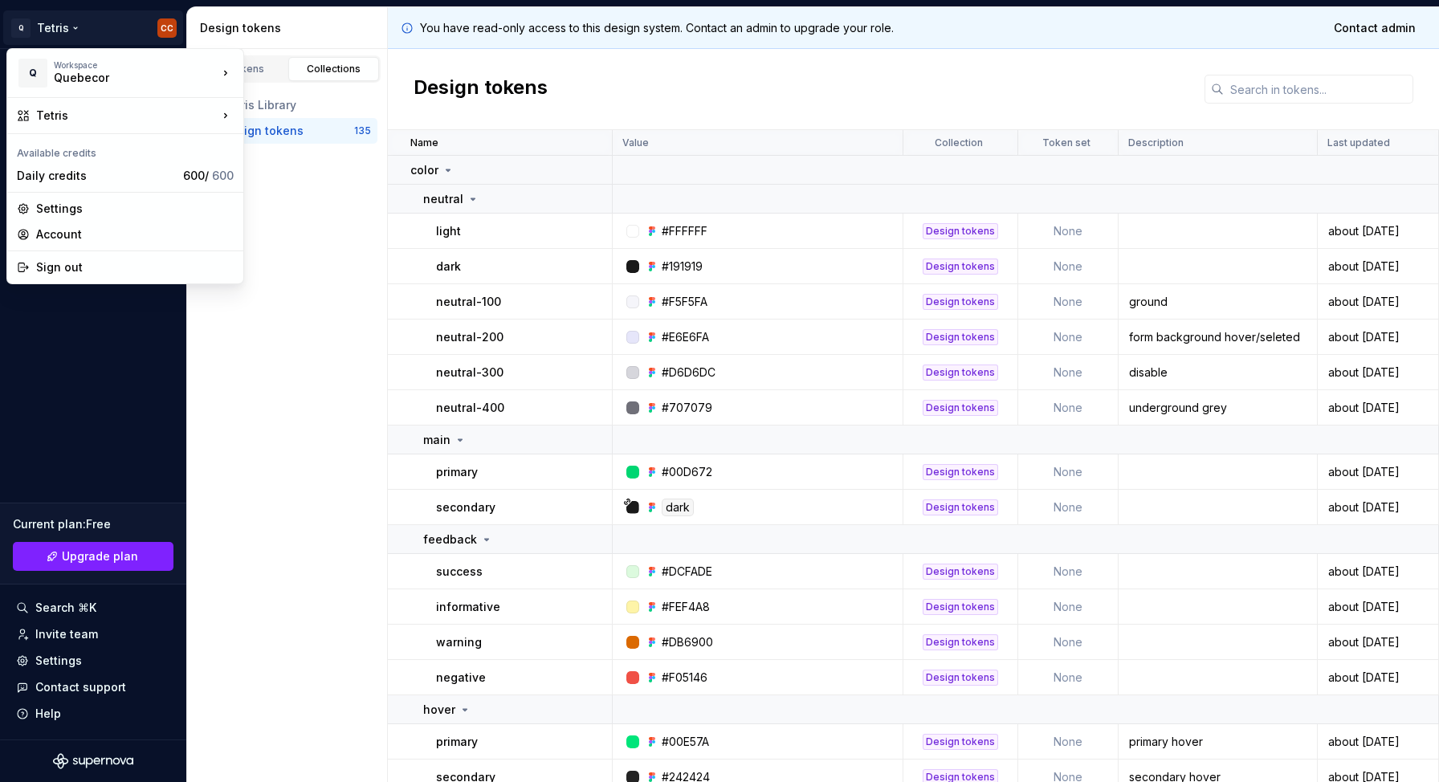
click at [275, 320] on html "Q Tetris CC Documentation Dataset Fizz Design tokens Components Assets Storyboo…" at bounding box center [719, 391] width 1439 height 782
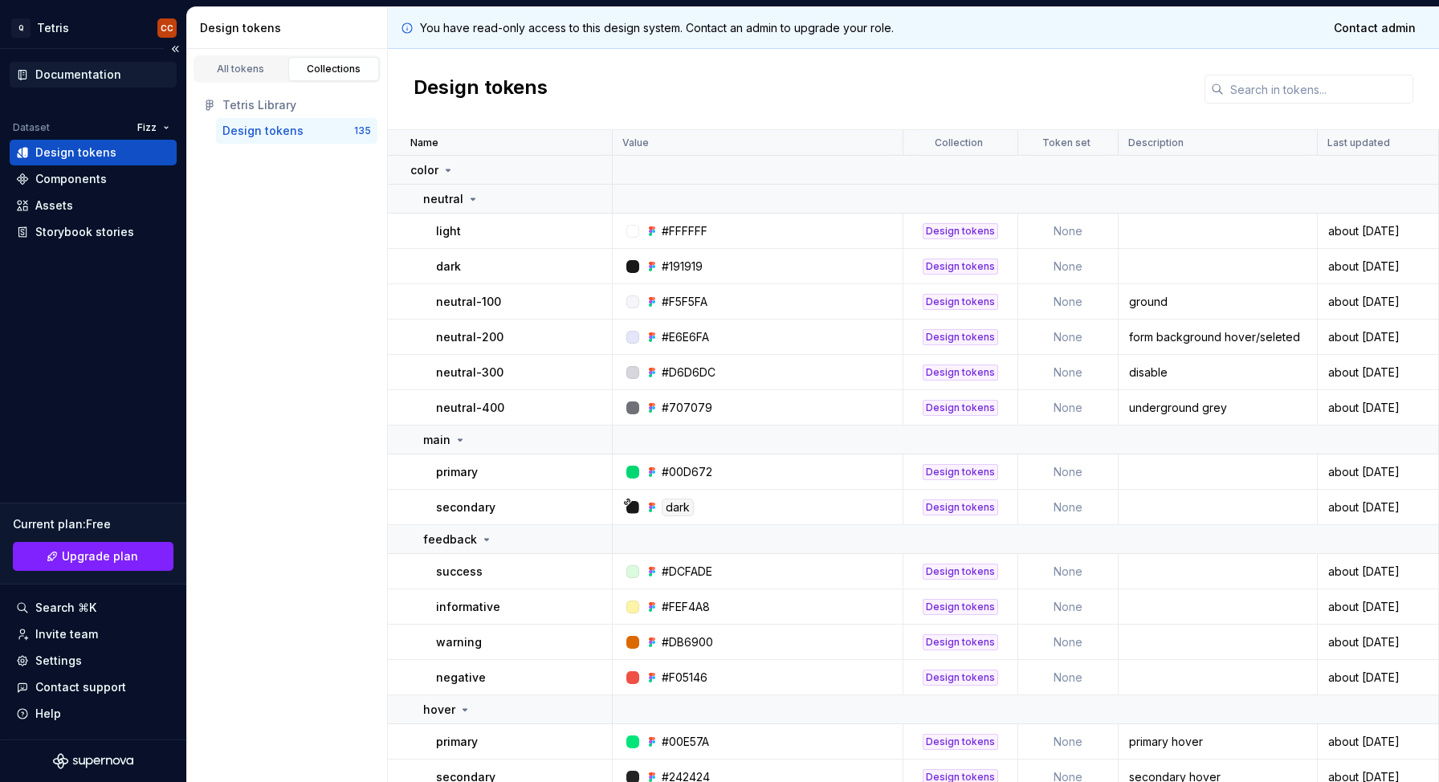
click at [55, 68] on div "Documentation" at bounding box center [78, 75] width 86 height 16
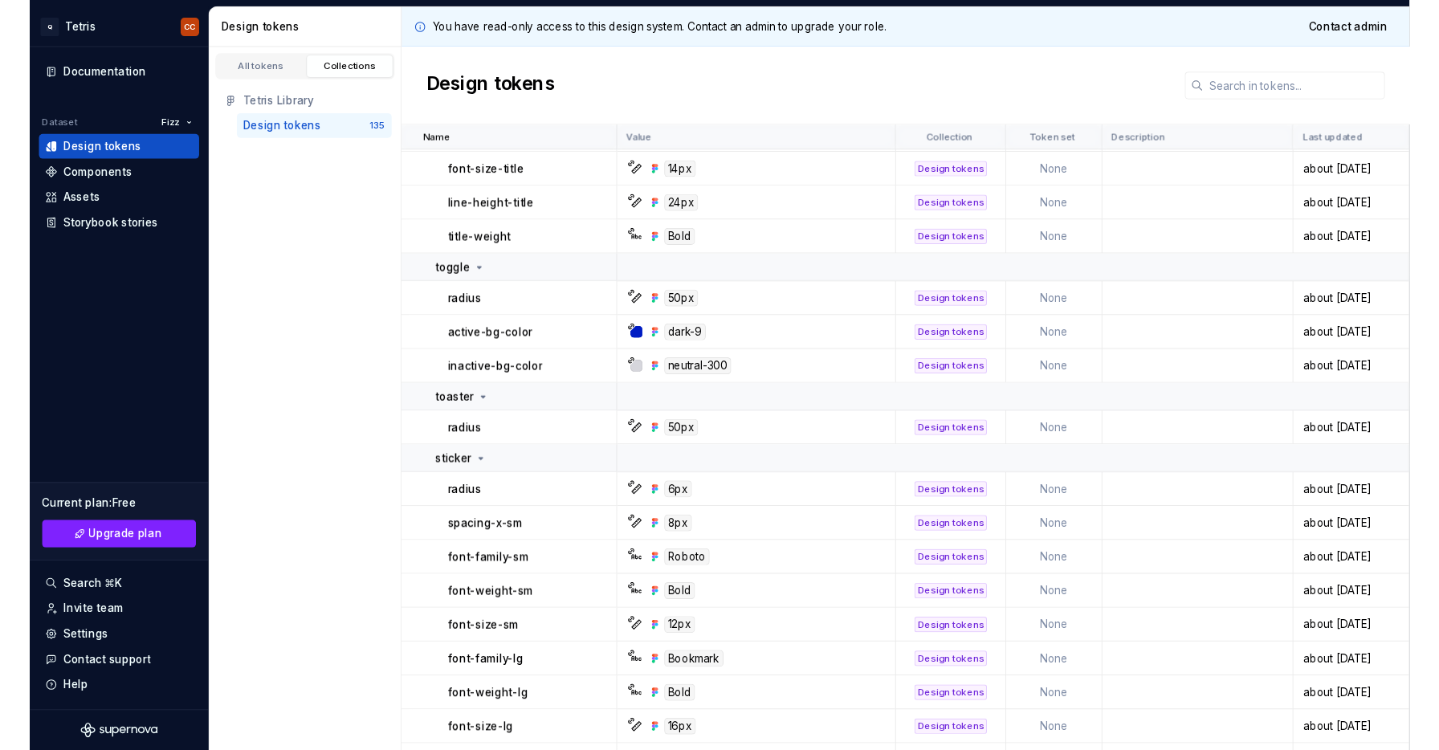
scroll to position [4809, 0]
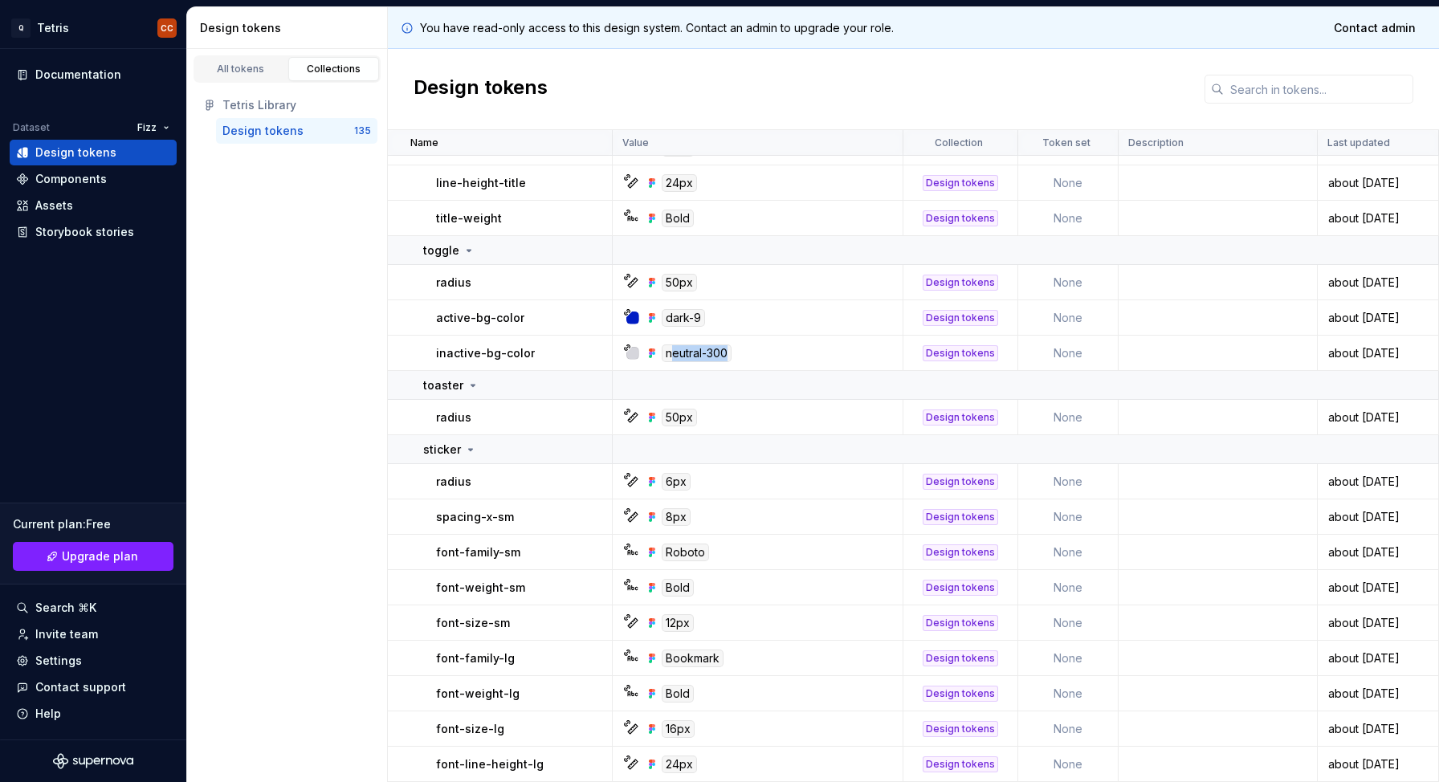
drag, startPoint x: 671, startPoint y: 354, endPoint x: 728, endPoint y: 353, distance: 57.0
click at [728, 353] on div "neutral-300" at bounding box center [697, 354] width 70 height 18
click at [754, 356] on div "neutral-300" at bounding box center [762, 354] width 279 height 18
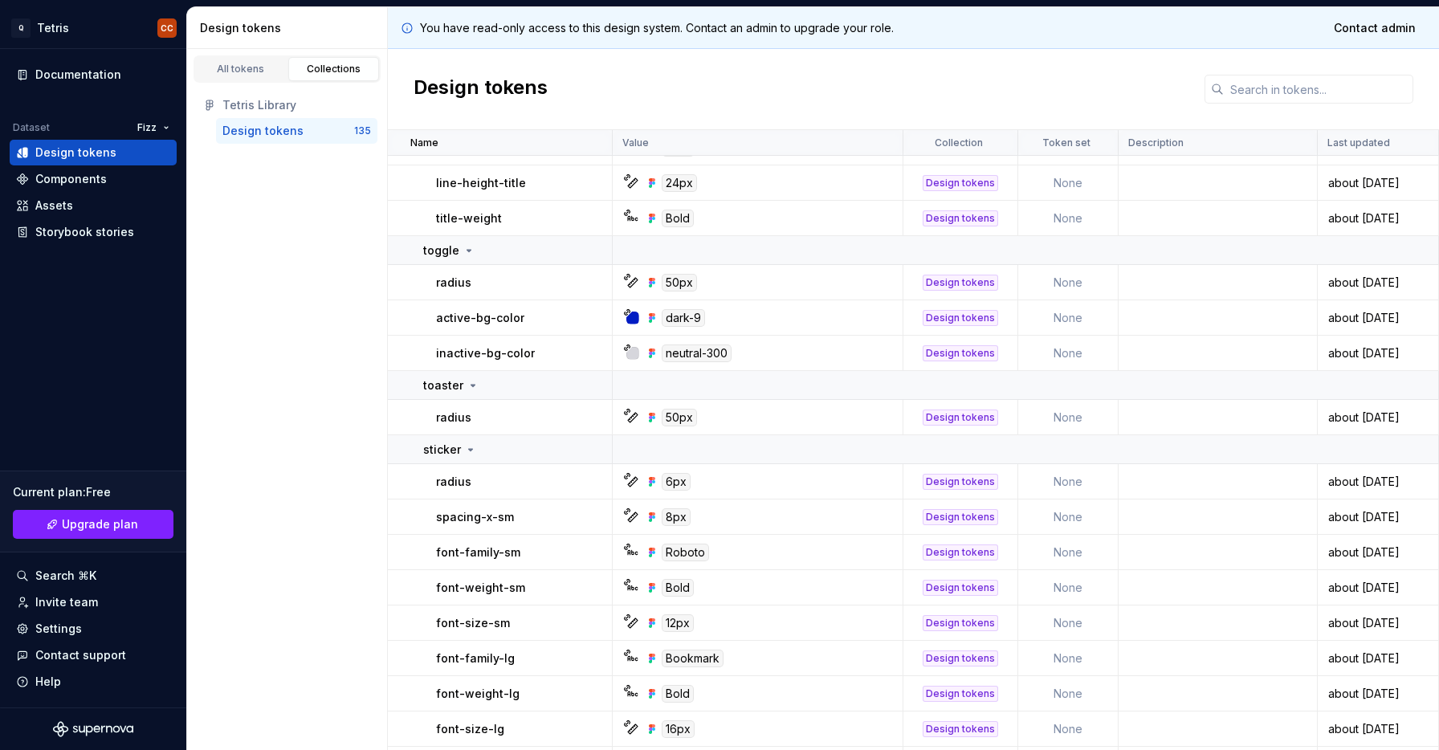
click at [898, 91] on div "Design tokens" at bounding box center [913, 89] width 1051 height 81
